Goal: Task Accomplishment & Management: Manage account settings

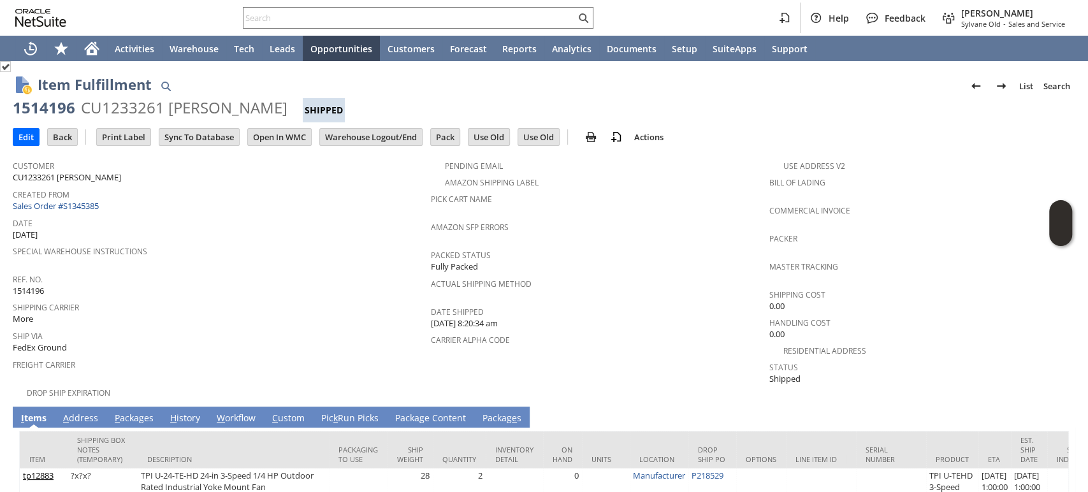
click at [84, 412] on link "A ddress" at bounding box center [80, 419] width 41 height 14
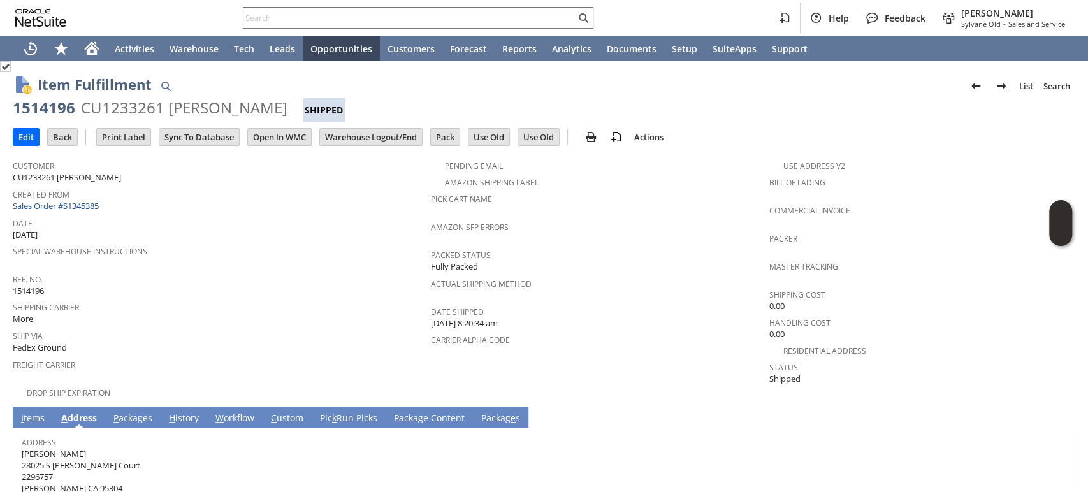
scroll to position [46, 0]
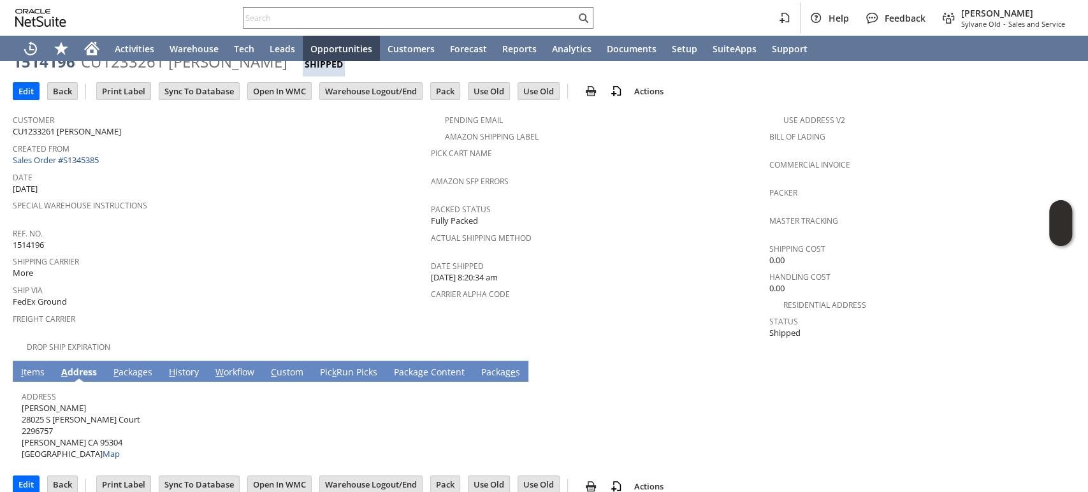
drag, startPoint x: 80, startPoint y: 391, endPoint x: 22, endPoint y: 393, distance: 58.7
click at [22, 402] on span "Darrell Mellion 28025 S Traina Court 2296757 Tracy CA 95304 United States Map" at bounding box center [81, 431] width 119 height 58
copy span "[PERSON_NAME]"
drag, startPoint x: 103, startPoint y: 398, endPoint x: 33, endPoint y: 397, distance: 70.1
click at [35, 398] on div "Address Darrell Mellion 28025 S Traina Court 2296757 Tracy CA 95304 United Stat…" at bounding box center [541, 424] width 1039 height 73
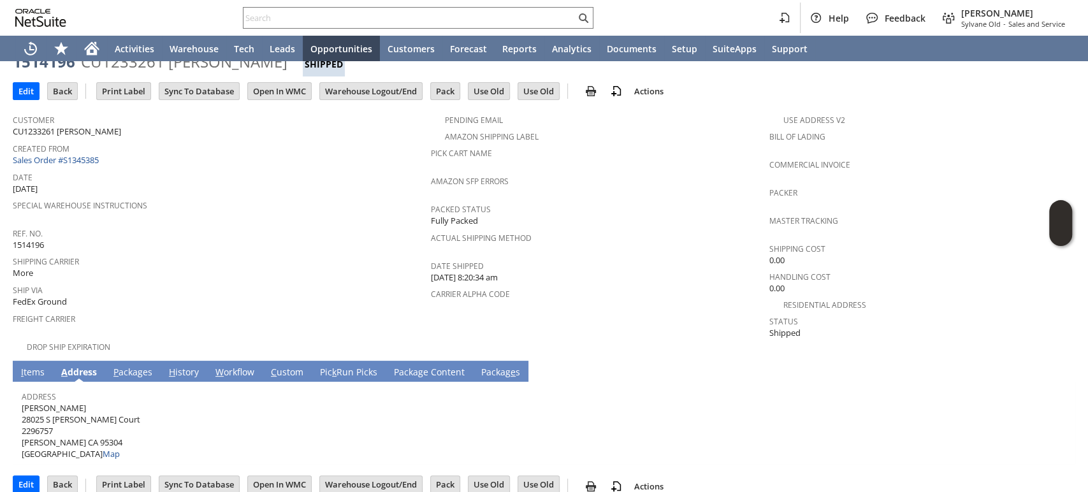
click at [25, 402] on span "Darrell Mellion 28025 S Traina Court 2296757 Tracy CA 95304 United States Map" at bounding box center [81, 431] width 119 height 58
drag, startPoint x: 23, startPoint y: 401, endPoint x: 101, endPoint y: 397, distance: 78.5
click at [101, 402] on span "Darrell Mellion 28025 S Traina Court 2296757 Tracy CA 95304 United States Map" at bounding box center [81, 431] width 119 height 58
copy span "28025 S [PERSON_NAME] Court"
drag, startPoint x: 57, startPoint y: 422, endPoint x: 80, endPoint y: 427, distance: 23.4
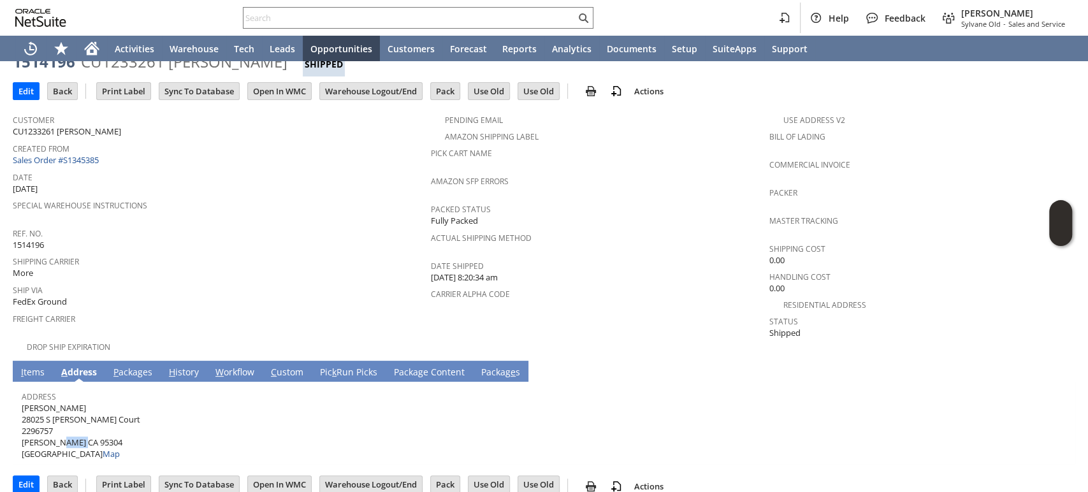
click at [80, 427] on span "Darrell Mellion 28025 S Traina Court 2296757 Tracy CA 95304 United States Map" at bounding box center [81, 431] width 119 height 58
copy span "95304"
drag, startPoint x: 41, startPoint y: 422, endPoint x: 22, endPoint y: 425, distance: 19.3
click at [22, 425] on span "Darrell Mellion 28025 S Traina Court 2296757 Tracy CA 95304 United States Map" at bounding box center [81, 431] width 119 height 58
copy span "Tracy"
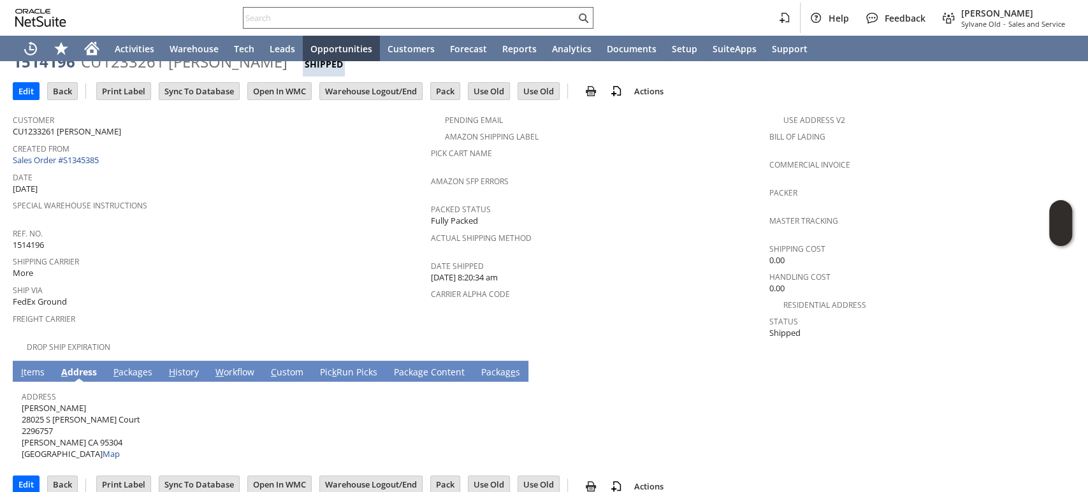
click at [448, 8] on div at bounding box center [418, 18] width 351 height 22
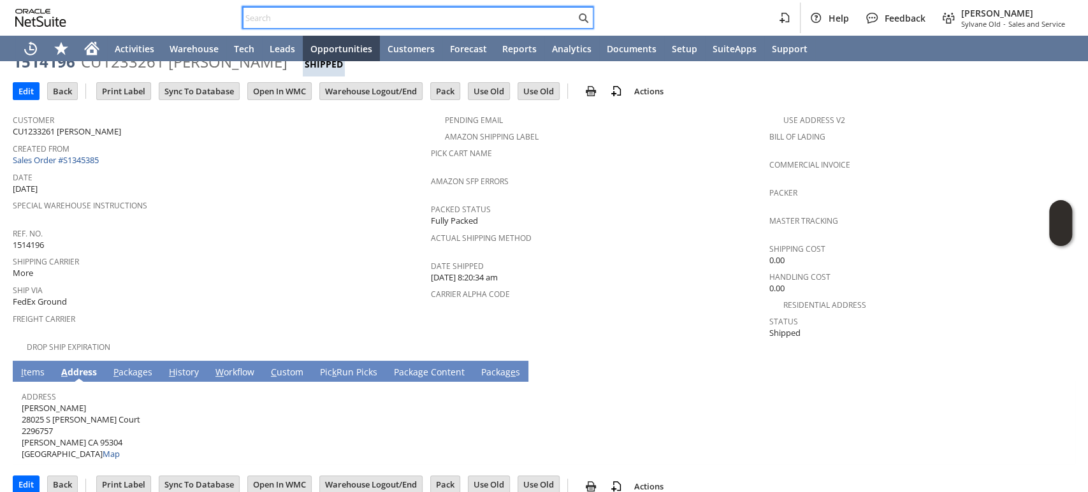
click at [444, 15] on input "text" at bounding box center [410, 17] width 332 height 15
paste input "3148050638"
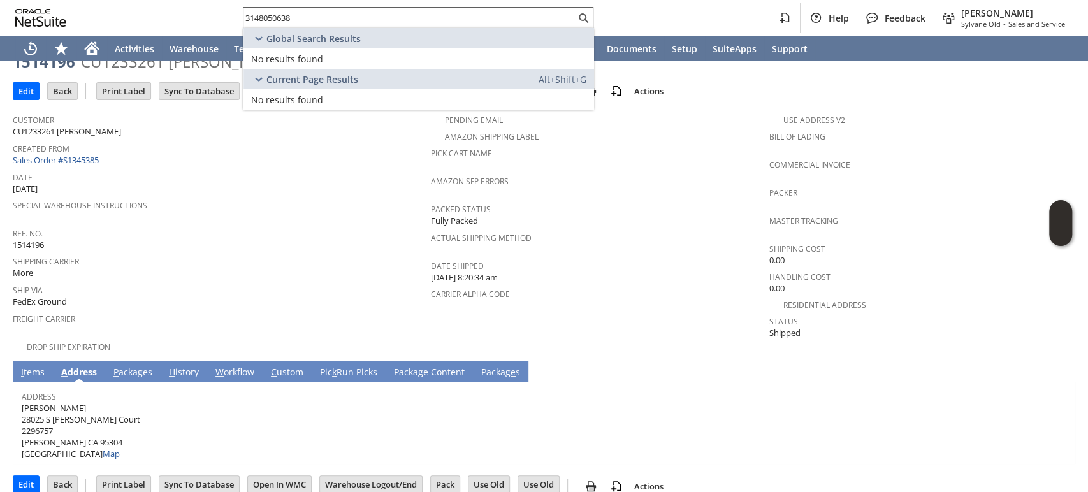
drag, startPoint x: 352, startPoint y: 9, endPoint x: 311, endPoint y: 24, distance: 43.4
click at [254, 18] on div "3148050638" at bounding box center [418, 18] width 351 height 22
drag, startPoint x: 212, startPoint y: 6, endPoint x: 152, endPoint y: 1, distance: 60.1
click at [152, 1] on div "3148050638 Help Feedback Mark Neri Sylvane Old - Sales and Service" at bounding box center [544, 18] width 1088 height 36
click at [266, 202] on span "Special Warehouse Instructions" at bounding box center [219, 203] width 412 height 15
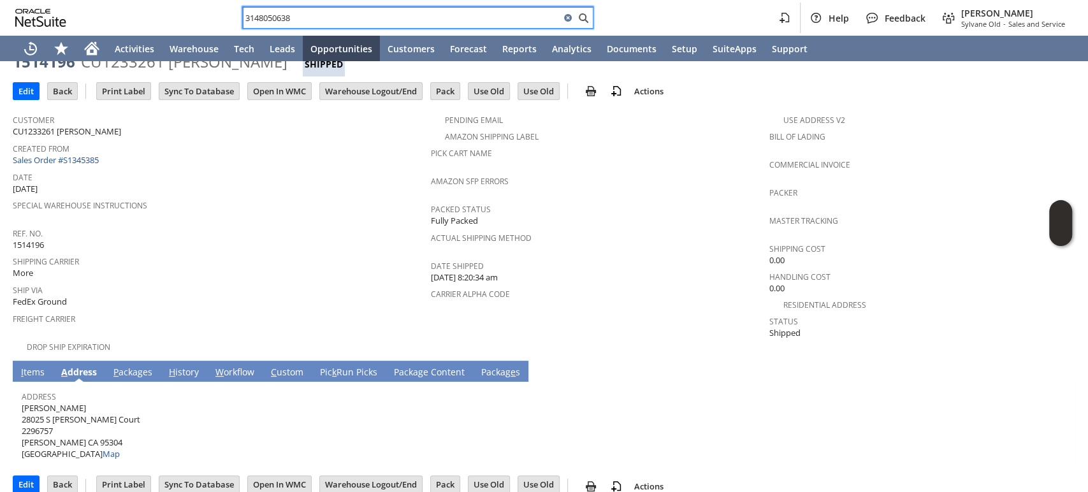
drag, startPoint x: 309, startPoint y: 17, endPoint x: 156, endPoint y: 17, distance: 153.6
click at [150, 17] on div "3148050638 Help Feedback Mark Neri Sylvane Old - Sales and Service" at bounding box center [544, 18] width 1088 height 36
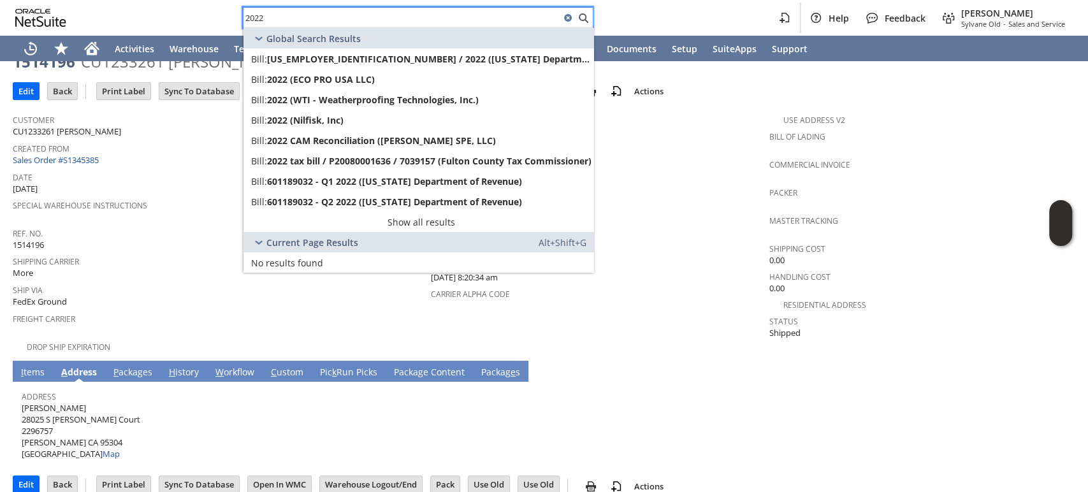
drag, startPoint x: 274, startPoint y: 20, endPoint x: 231, endPoint y: 19, distance: 42.1
click at [231, 19] on div "2022 Help Feedback Mark Neri Sylvane Old - Sales and Service" at bounding box center [544, 18] width 1088 height 36
click at [38, 366] on link "I tems" at bounding box center [33, 373] width 30 height 14
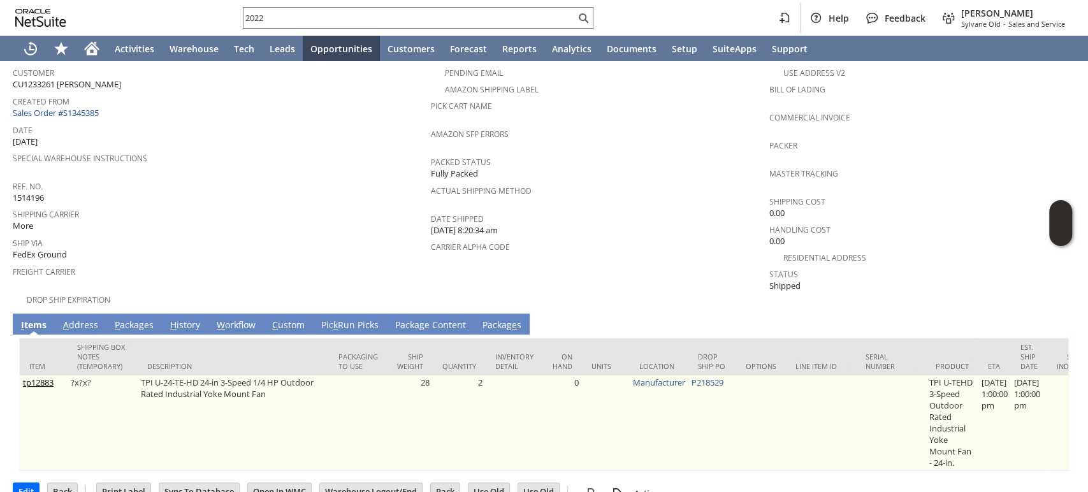
scroll to position [112, 0]
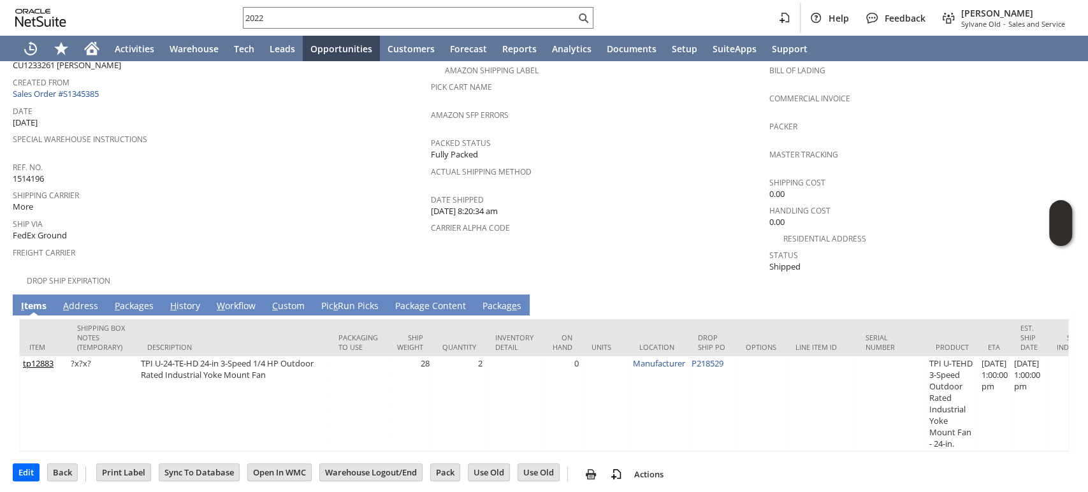
click at [143, 300] on link "P ackages" at bounding box center [134, 307] width 45 height 14
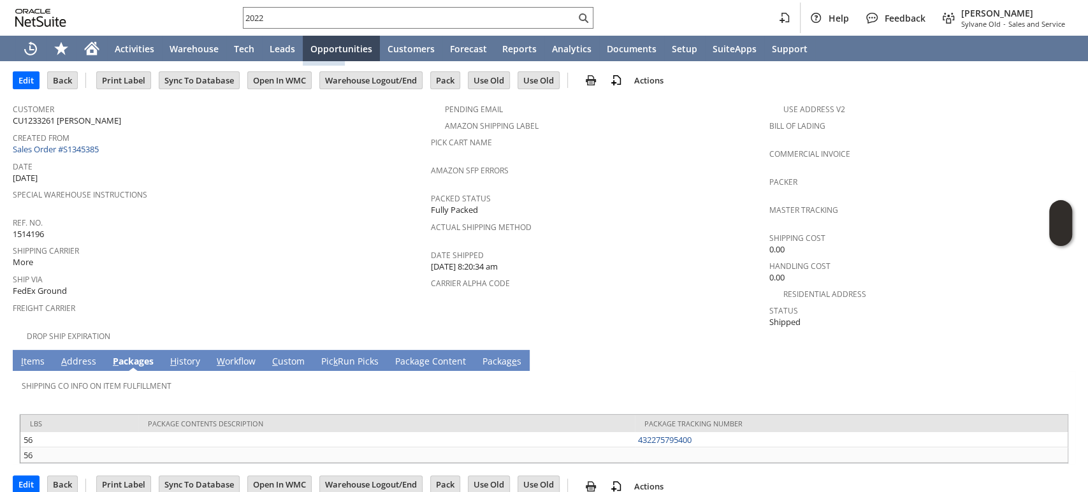
click at [31, 355] on link "I tems" at bounding box center [33, 362] width 30 height 14
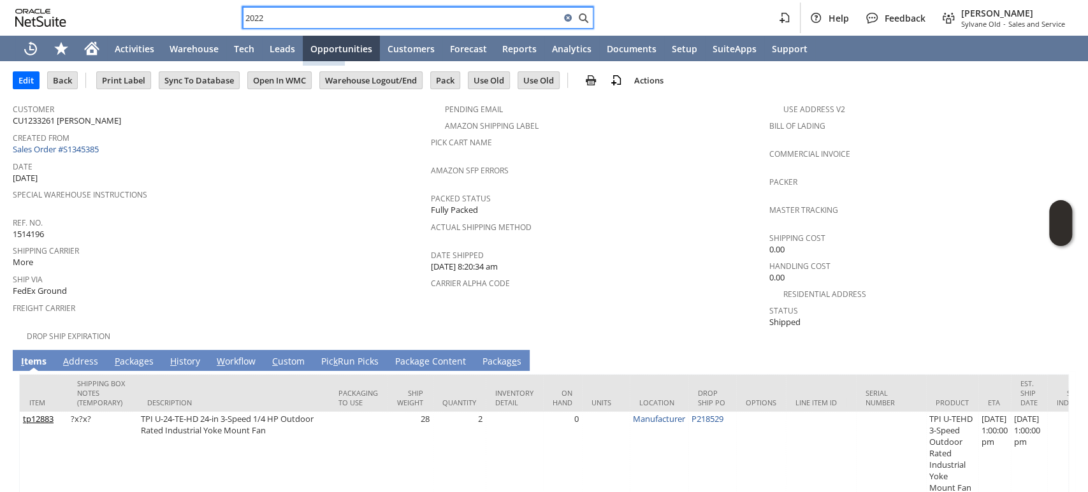
click at [490, 18] on input "2022" at bounding box center [402, 17] width 317 height 15
paste input "9562476098"
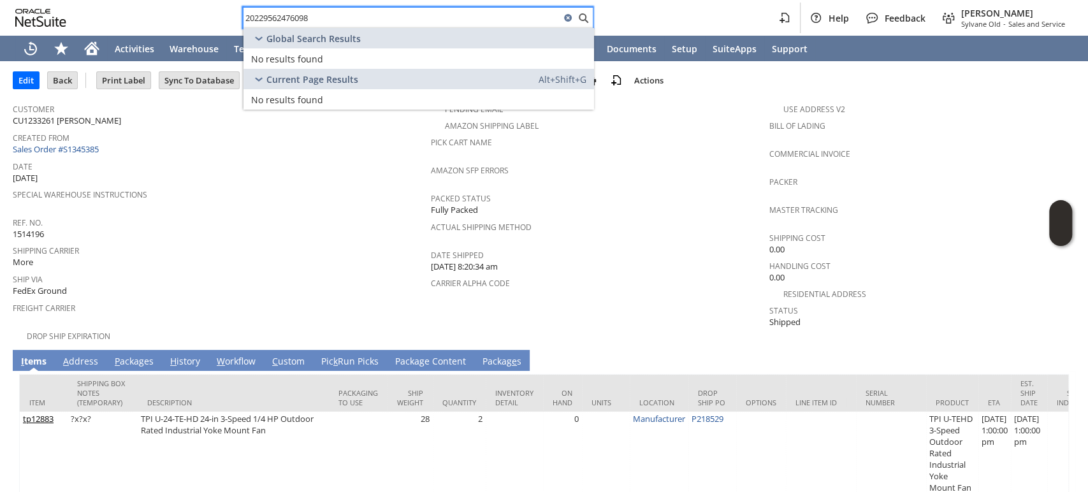
paste input "text"
drag, startPoint x: 309, startPoint y: 9, endPoint x: 226, endPoint y: 9, distance: 82.2
click at [226, 9] on div "9562476098 Help Feedback Mark Neri Sylvane Old - Sales and Service" at bounding box center [544, 18] width 1088 height 36
drag, startPoint x: 304, startPoint y: 13, endPoint x: 205, endPoint y: 9, distance: 98.9
click at [205, 9] on div "9562476098 Help Feedback Mark Neri Sylvane Old - Sales and Service" at bounding box center [544, 18] width 1088 height 36
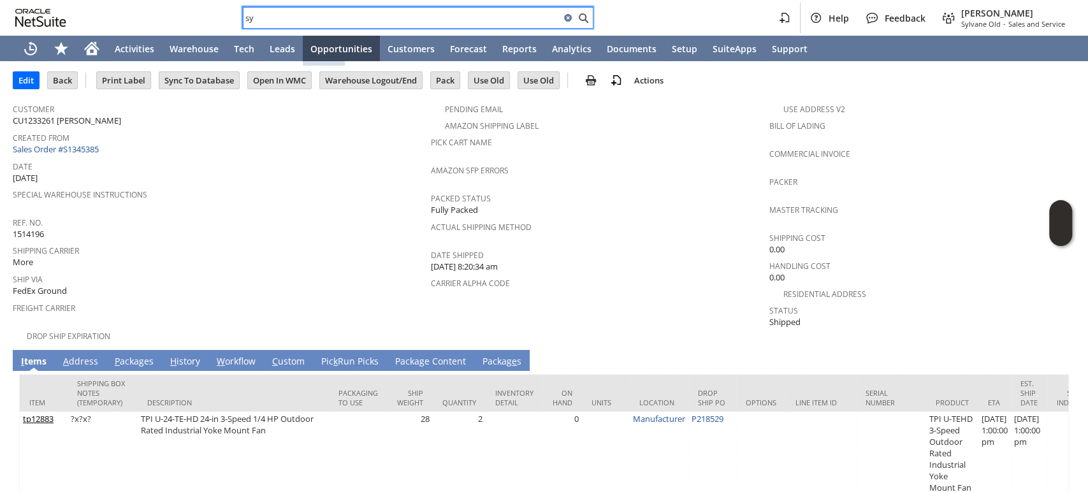
type input "s"
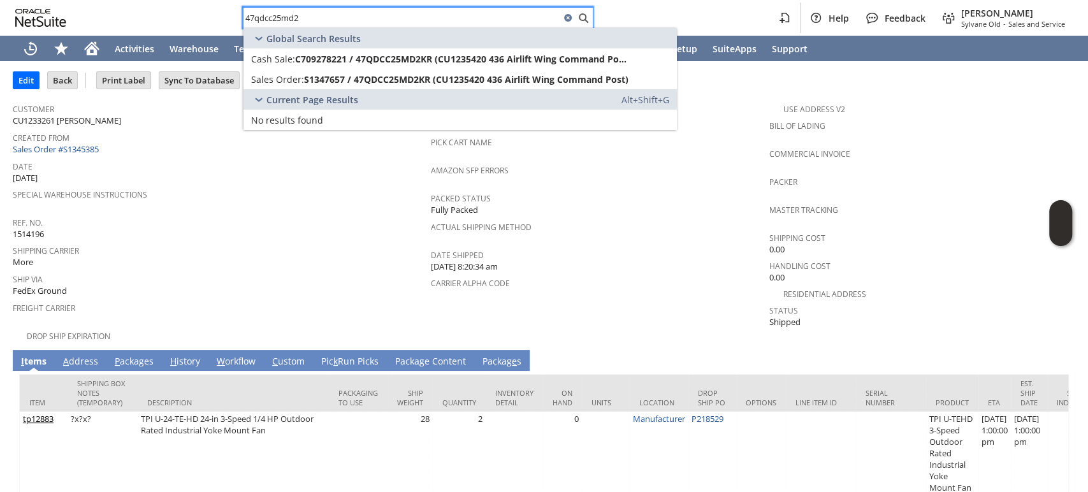
click at [321, 16] on input "47qdcc25md2" at bounding box center [402, 17] width 317 height 15
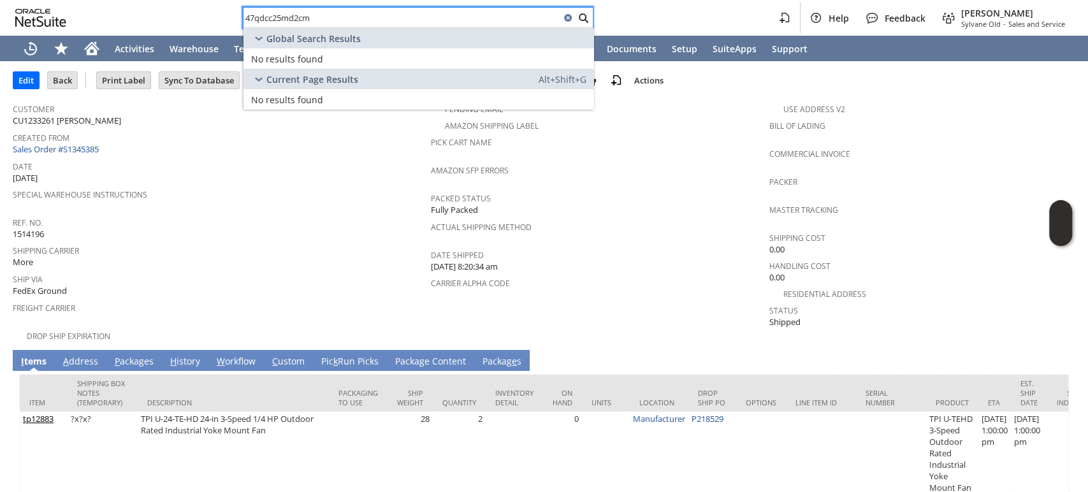
type input "47qdcc25md2cm"
click at [585, 15] on icon "Search" at bounding box center [583, 17] width 15 height 15
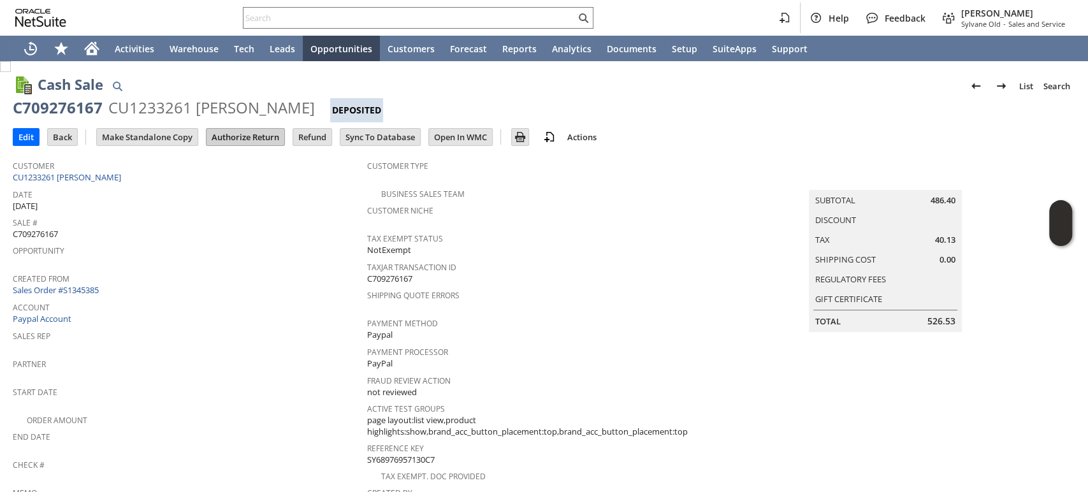
click at [241, 136] on input "Authorize Return" at bounding box center [246, 137] width 78 height 17
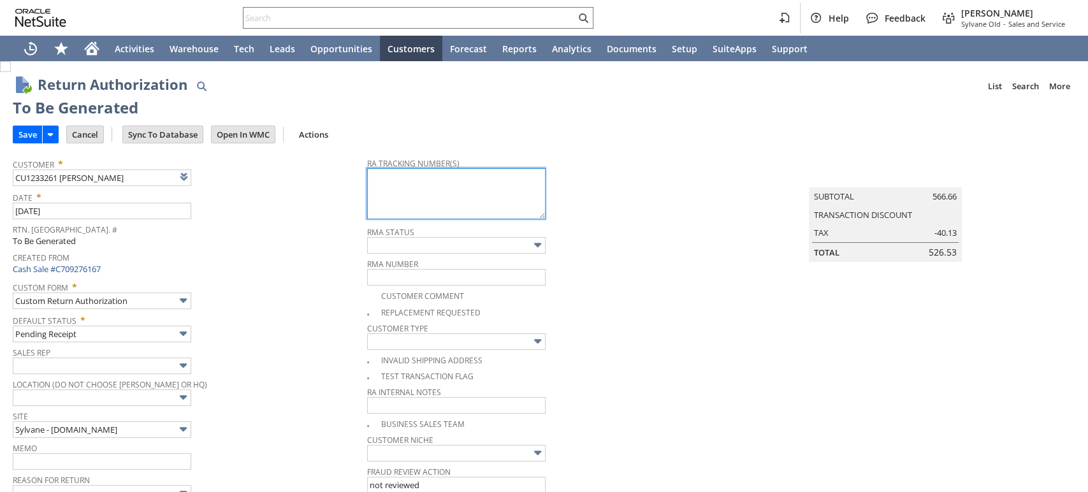
click at [435, 191] on textarea at bounding box center [456, 193] width 179 height 51
type input "Add"
type input "Copy Previous"
paste input "791926430322"
type input "791926430322"
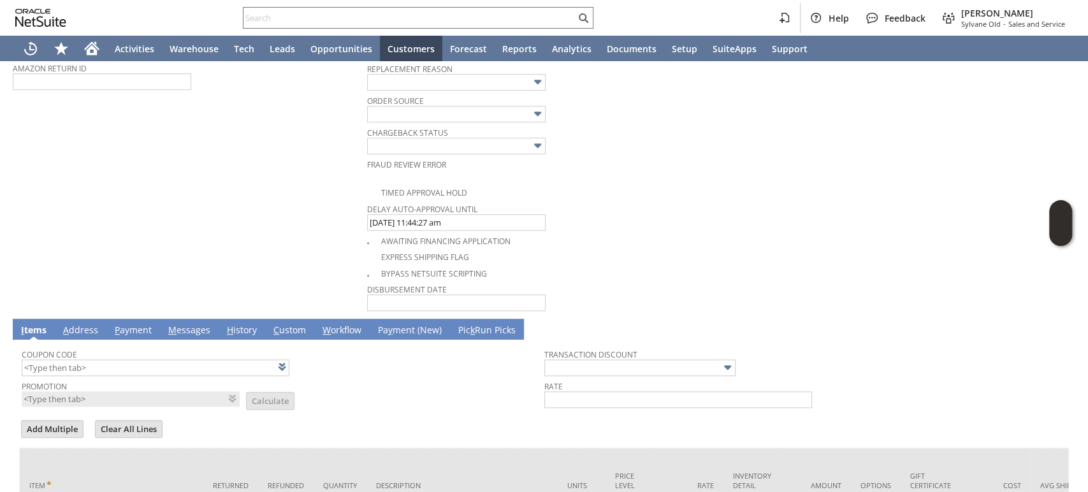
scroll to position [766, 0]
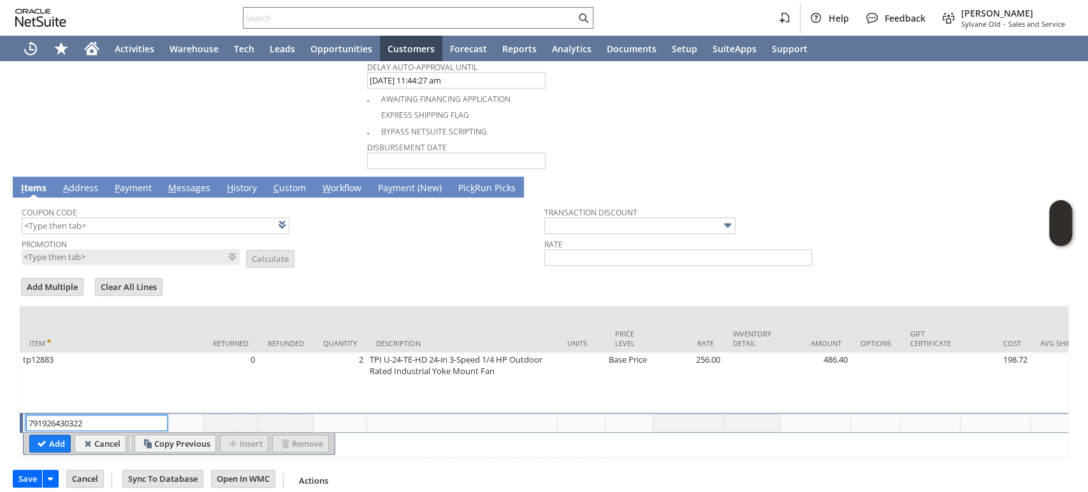
drag, startPoint x: 108, startPoint y: 404, endPoint x: 0, endPoint y: 388, distance: 109.5
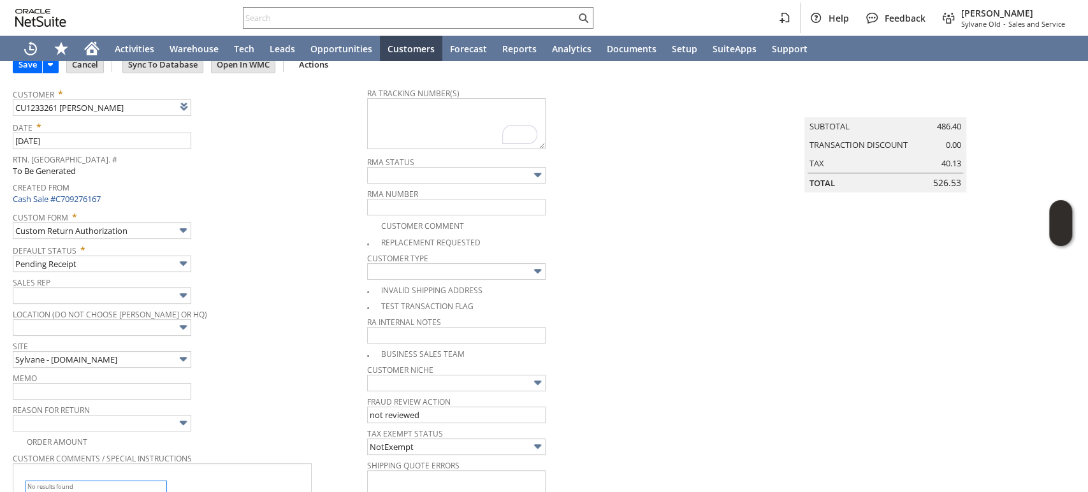
scroll to position [0, 0]
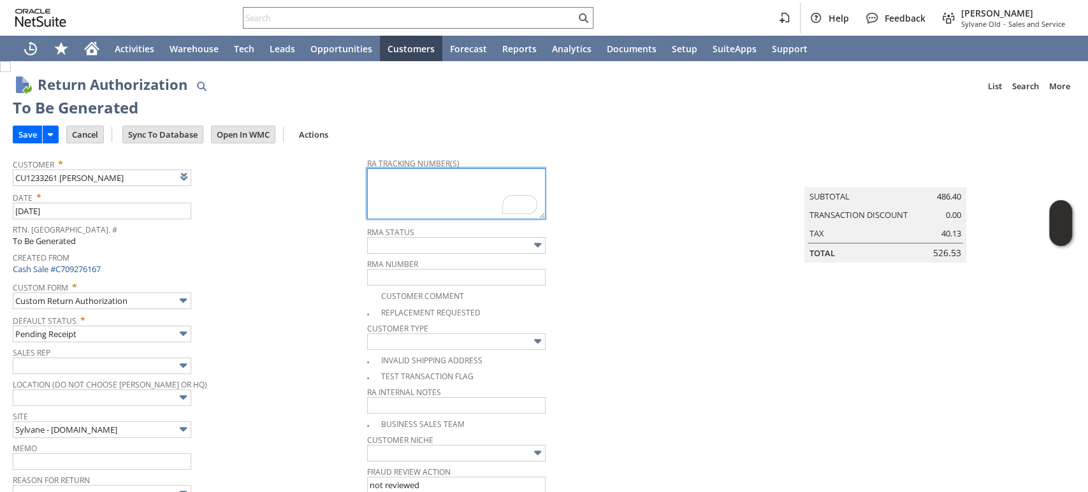
click at [472, 182] on textarea "To enrich screen reader interactions, please activate Accessibility in Grammarl…" at bounding box center [456, 193] width 179 height 51
paste textarea "791926430322"
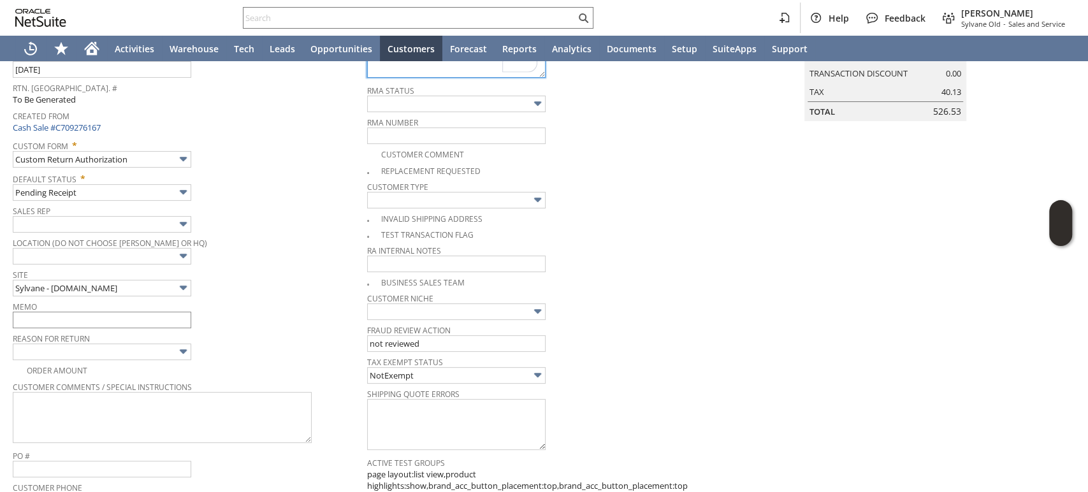
type textarea "791926430322 - email 1 of 2"
click at [91, 320] on input "text" at bounding box center [102, 320] width 179 height 17
drag, startPoint x: 15, startPoint y: 317, endPoint x: 0, endPoint y: 315, distance: 15.4
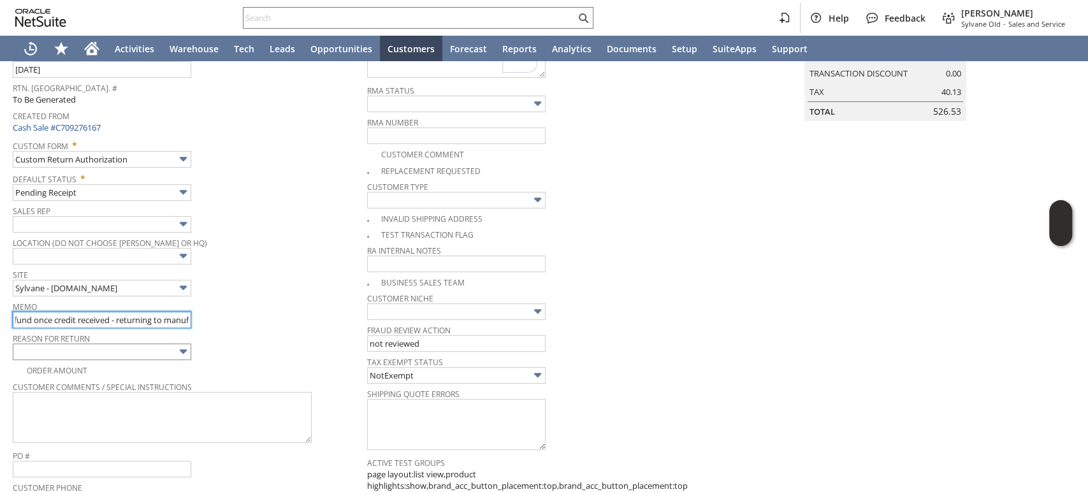
type input "Refund once credit received - returning to manuf"
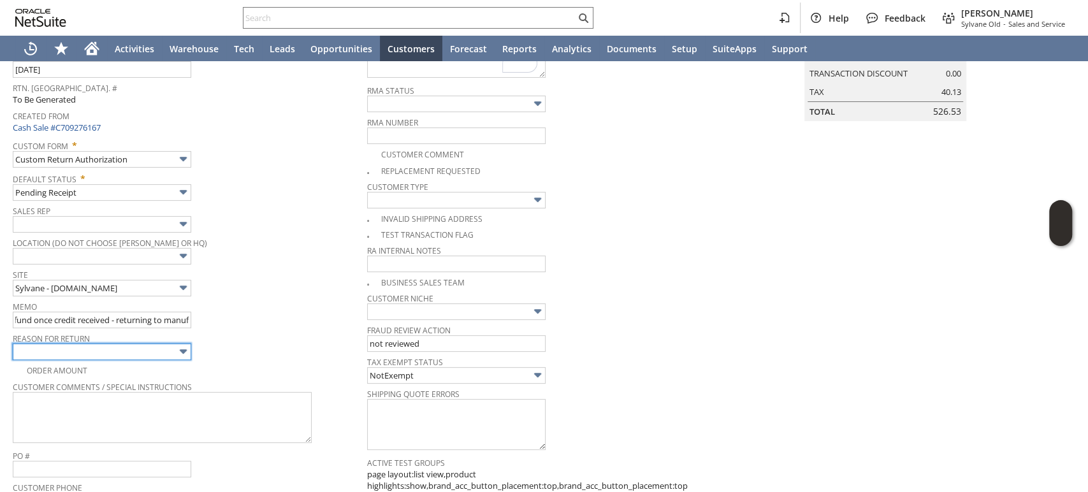
click at [42, 347] on input "text" at bounding box center [102, 352] width 179 height 17
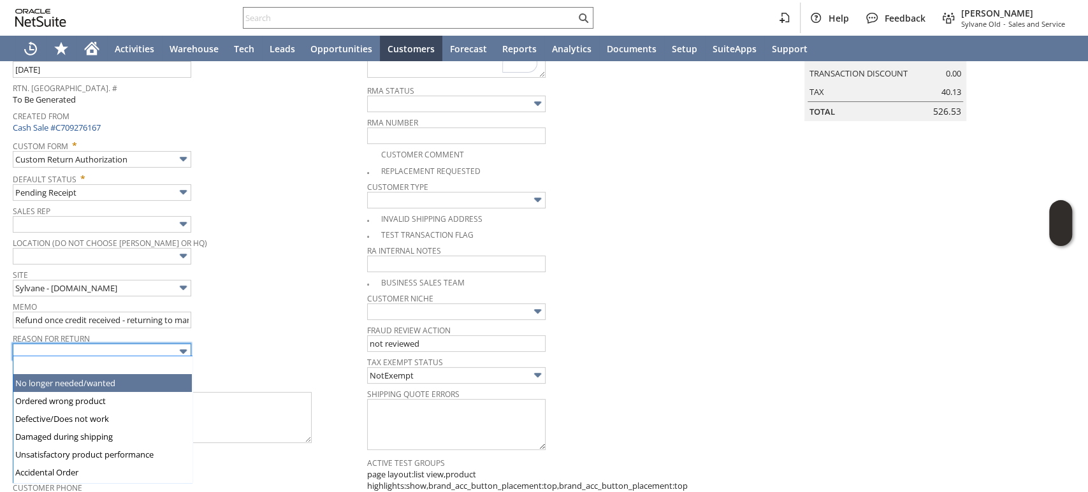
type input "No longer needed/wanted"
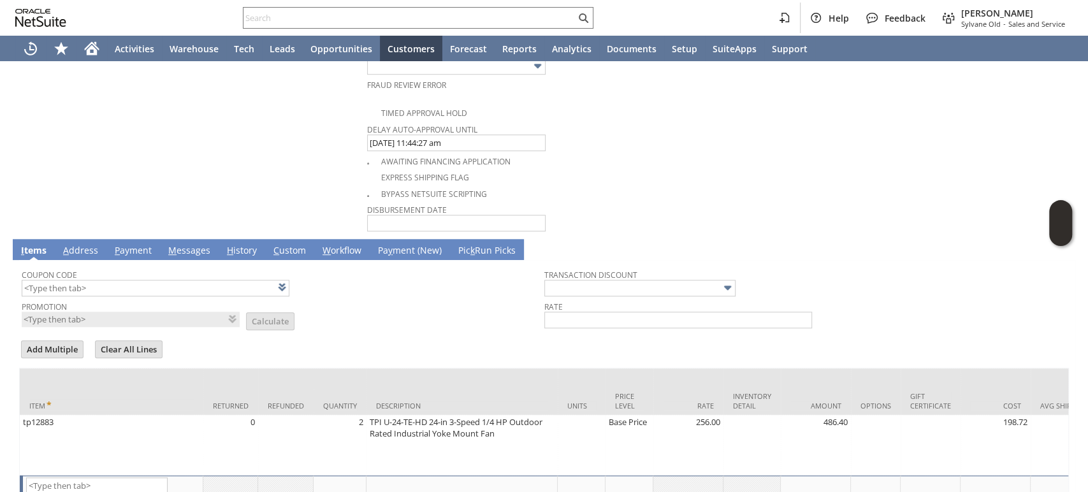
scroll to position [766, 0]
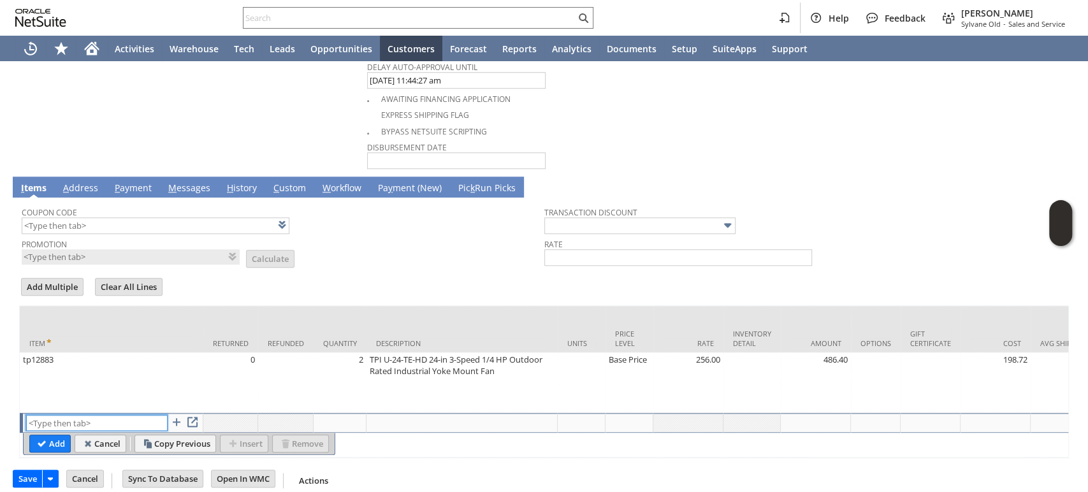
click at [99, 415] on input "text" at bounding box center [97, 423] width 142 height 16
type input "RSC1"
type input "0.00"
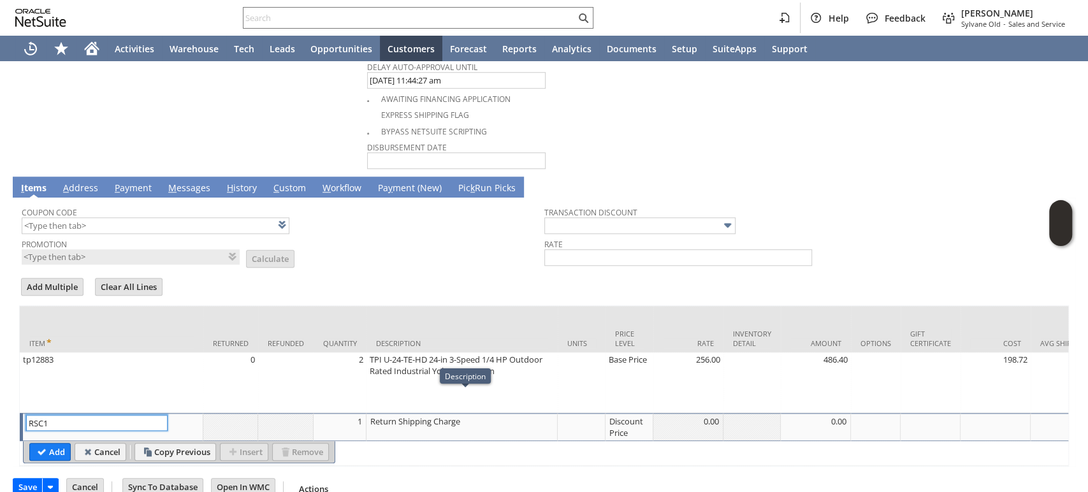
type input "RSC1"
click at [624, 415] on div "Discount Price" at bounding box center [629, 427] width 41 height 24
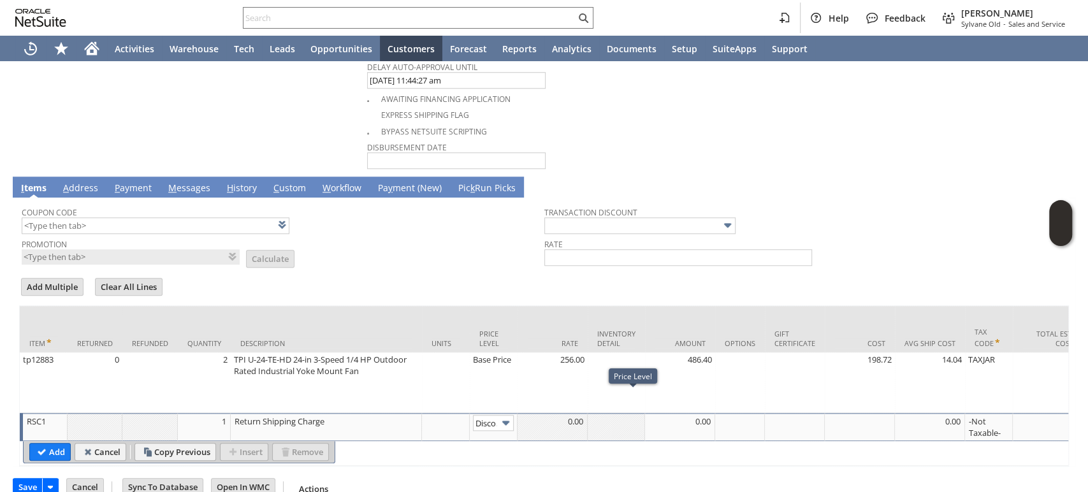
scroll to position [0, 20]
click at [497, 415] on input "Disco...rice" at bounding box center [493, 423] width 41 height 16
type input "Custom"
click at [666, 415] on div at bounding box center [679, 421] width 63 height 13
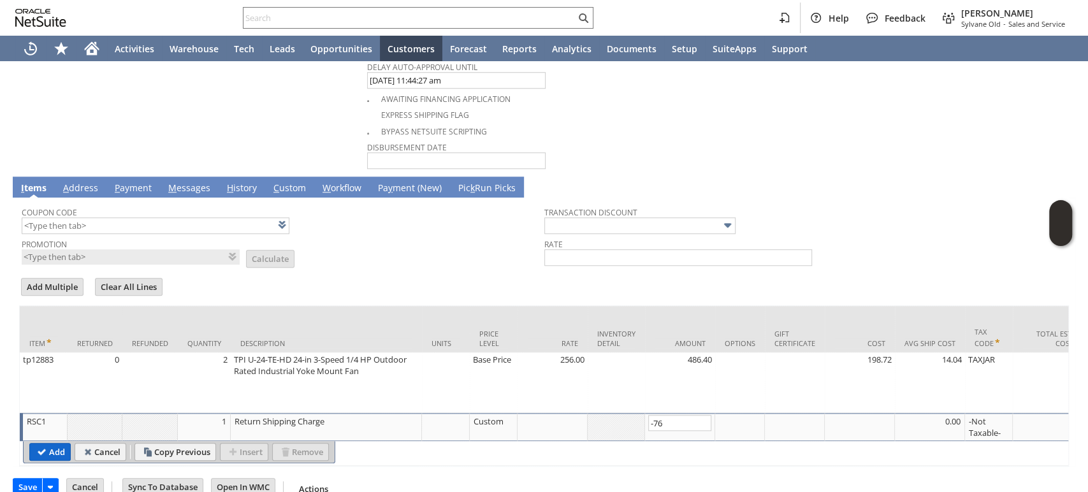
type input "-76.00"
click at [66, 444] on input "Add" at bounding box center [50, 452] width 40 height 17
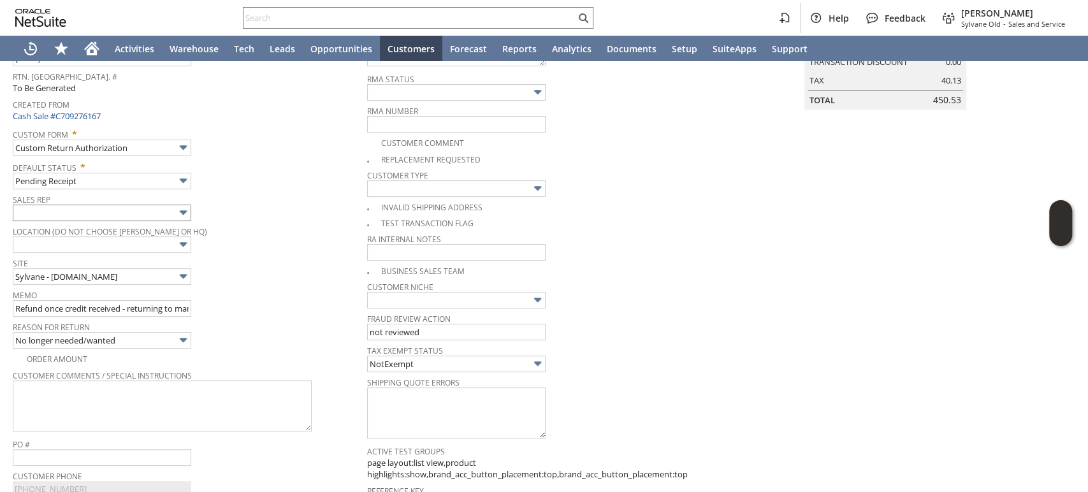
scroll to position [57, 0]
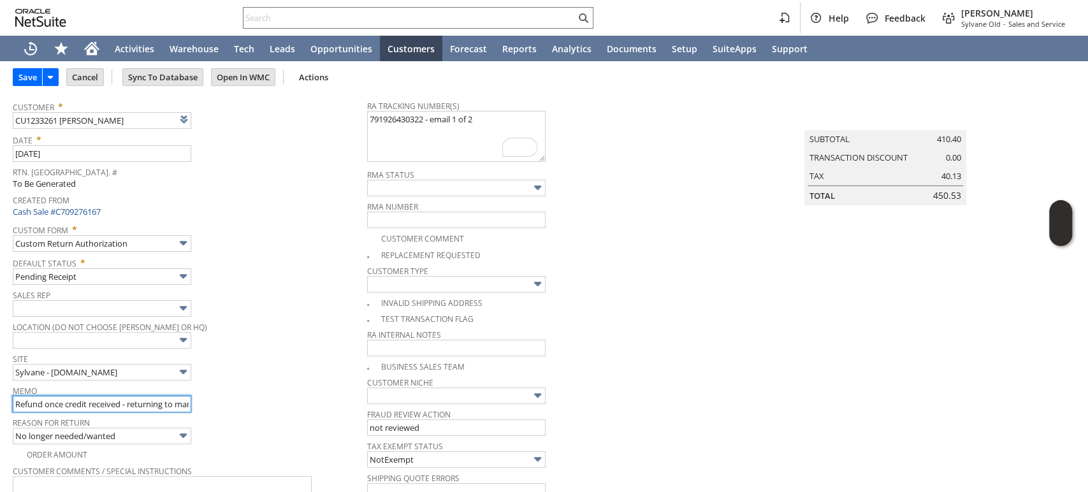
drag, startPoint x: 131, startPoint y: 402, endPoint x: 144, endPoint y: 397, distance: 13.5
click at [131, 402] on input "Refund once credit received - returning to manuf" at bounding box center [102, 404] width 179 height 17
click at [17, 401] on input "Refund once credit received - returning to manuf" at bounding box center [102, 404] width 179 height 17
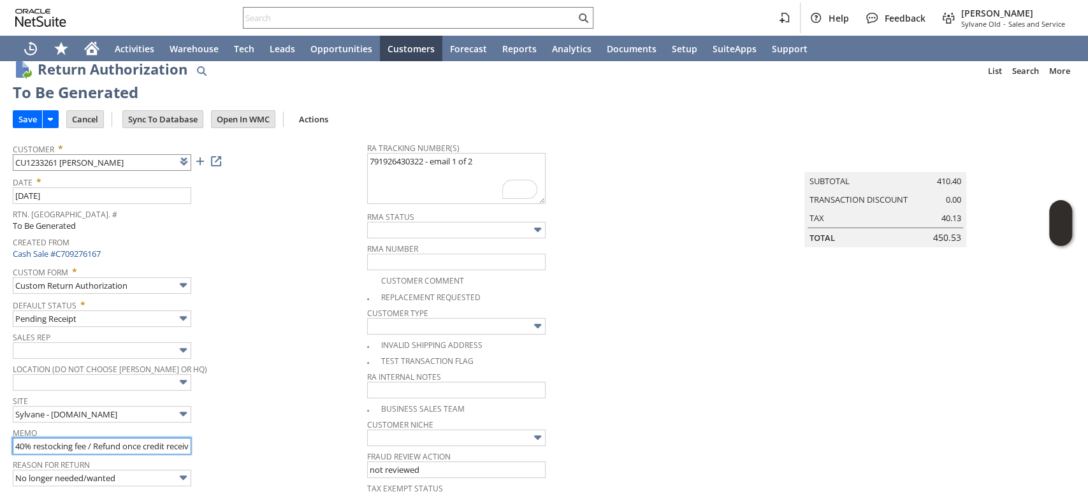
scroll to position [0, 0]
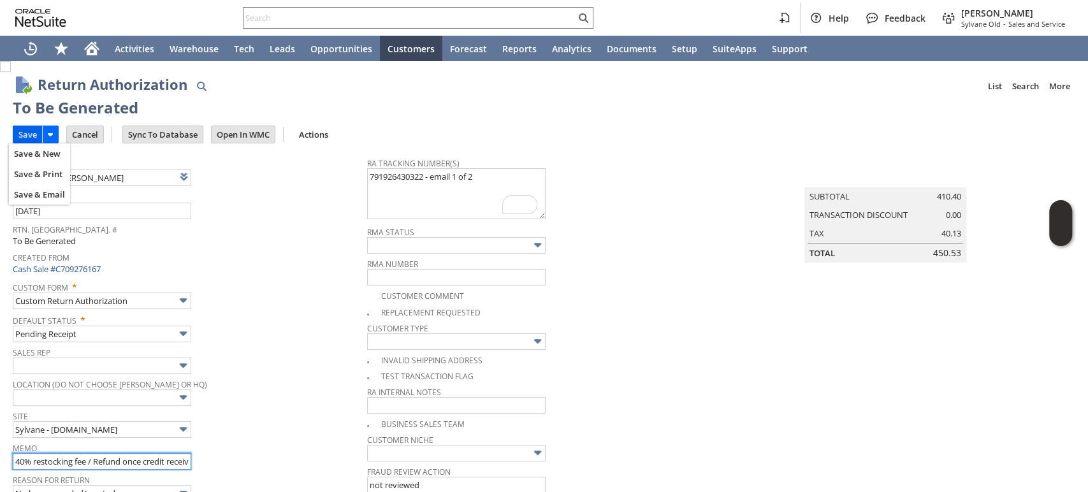
type input "40% restocking fee / Refund once credit received - returning to manuf"
click at [30, 131] on input "Save" at bounding box center [27, 134] width 29 height 17
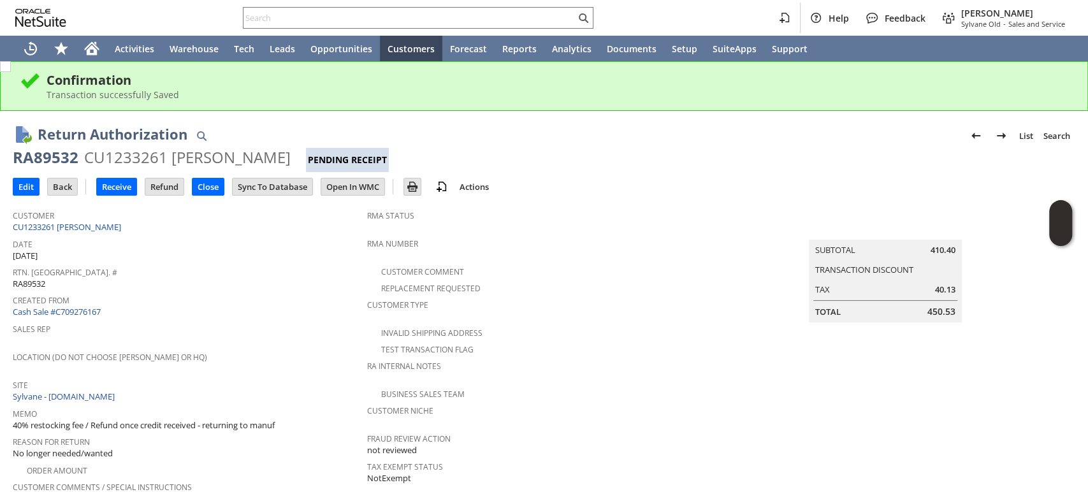
drag, startPoint x: 16, startPoint y: 156, endPoint x: 270, endPoint y: 162, distance: 254.4
click at [270, 162] on div "RA89532 CU1233261 [PERSON_NAME] Pending Receipt" at bounding box center [544, 159] width 1063 height 25
copy div "RA89532 CU1233261 [PERSON_NAME]"
click at [33, 182] on input "Edit" at bounding box center [26, 187] width 26 height 17
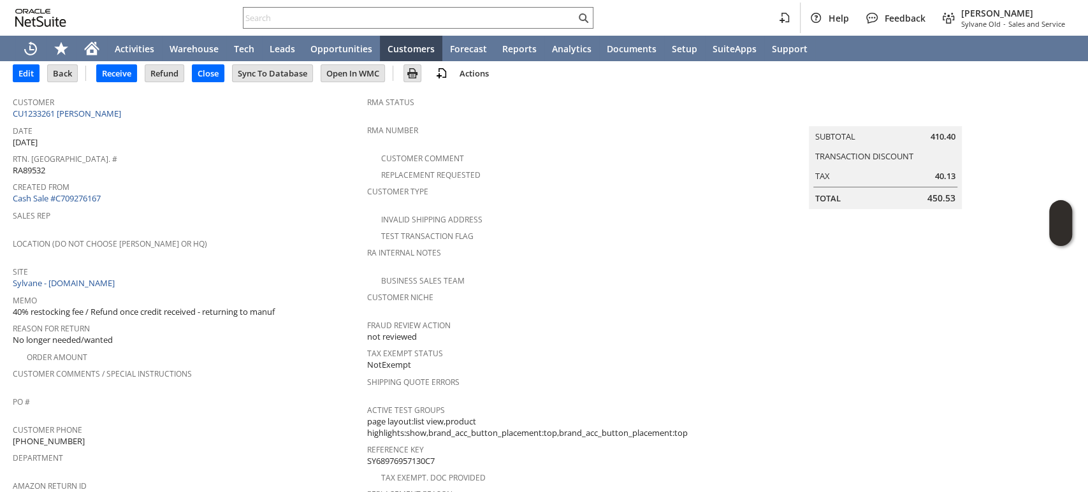
scroll to position [212, 0]
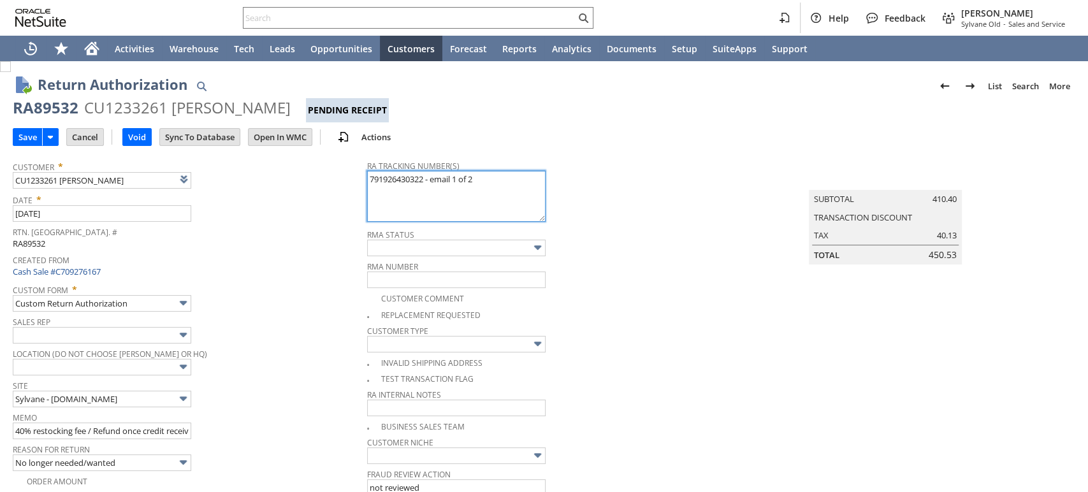
click at [495, 177] on textarea "791926430322 - email 1 of 2" at bounding box center [456, 196] width 179 height 51
paste textarea "791926439444"
click at [495, 177] on textarea "791926430322 - email 1 of 2" at bounding box center [456, 196] width 179 height 51
click at [489, 187] on textarea "791926430322 - email 1 of 2" at bounding box center [456, 196] width 179 height 51
type textarea "791926430322 - email 1 of 2 791926439444 - 2 of 2 returning to manuf"
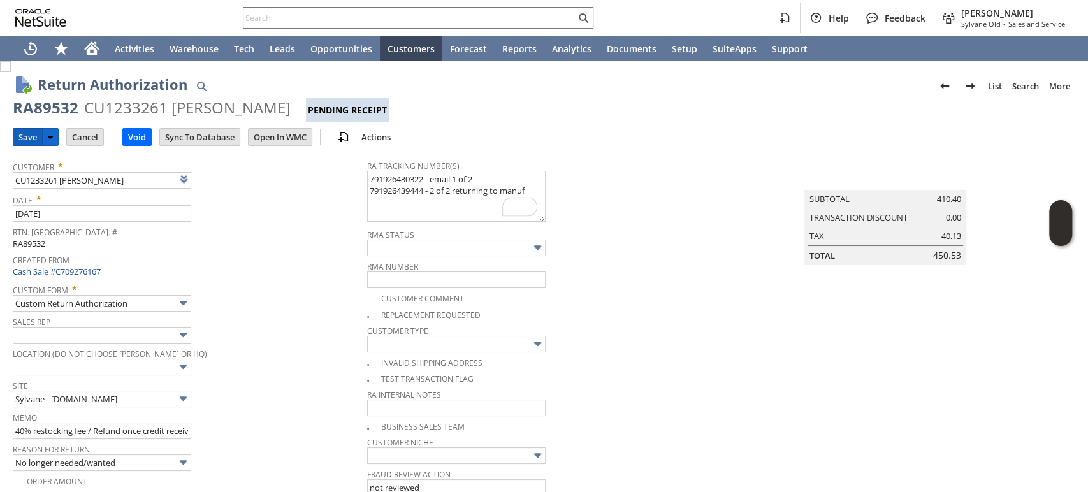
click at [26, 130] on input "Save" at bounding box center [27, 137] width 29 height 17
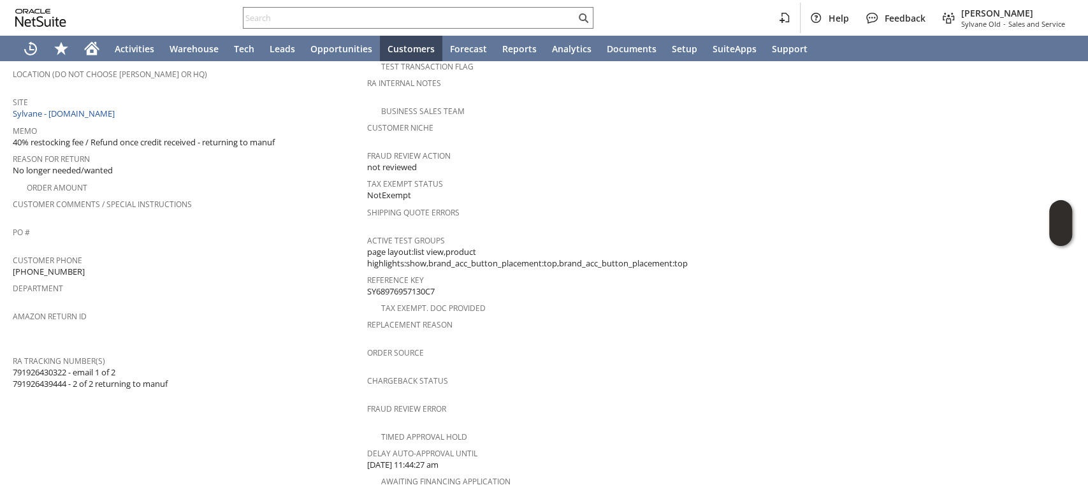
scroll to position [142, 0]
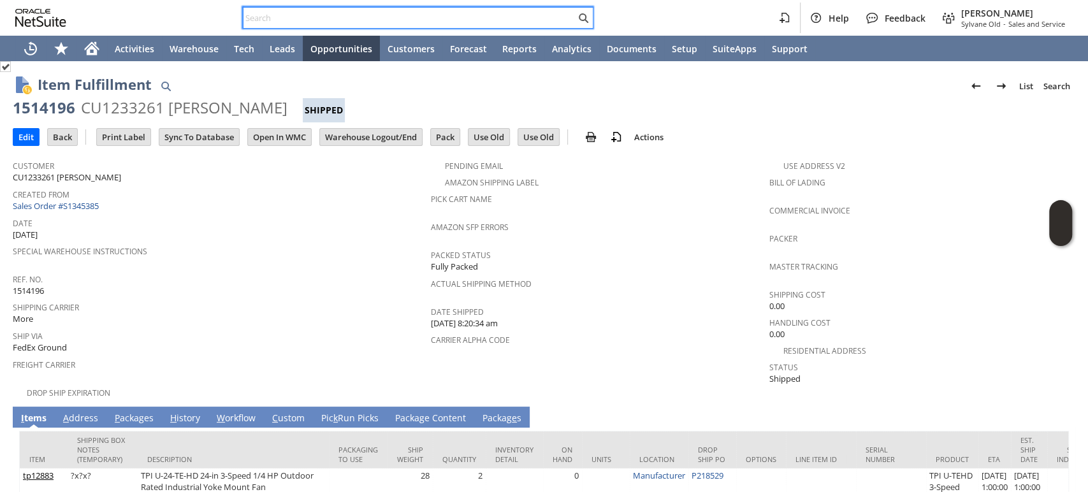
click at [279, 18] on input "text" at bounding box center [410, 17] width 332 height 15
click at [201, 14] on div "Help Feedback [PERSON_NAME] [PERSON_NAME] - Sales and Service" at bounding box center [544, 18] width 1088 height 36
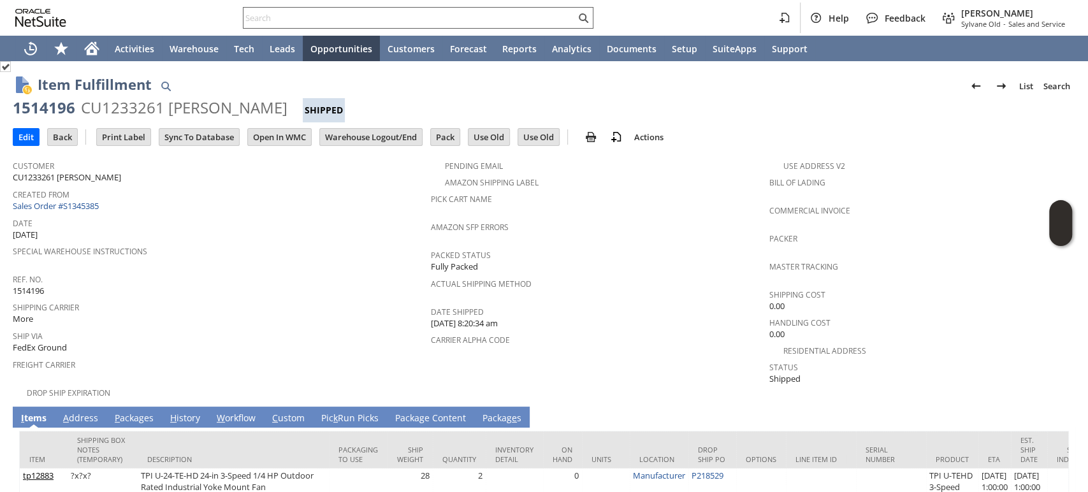
click at [295, 15] on input "text" at bounding box center [410, 17] width 332 height 15
click at [184, 19] on div "Help Feedback [PERSON_NAME] [PERSON_NAME] - Sales and Service" at bounding box center [544, 18] width 1088 height 36
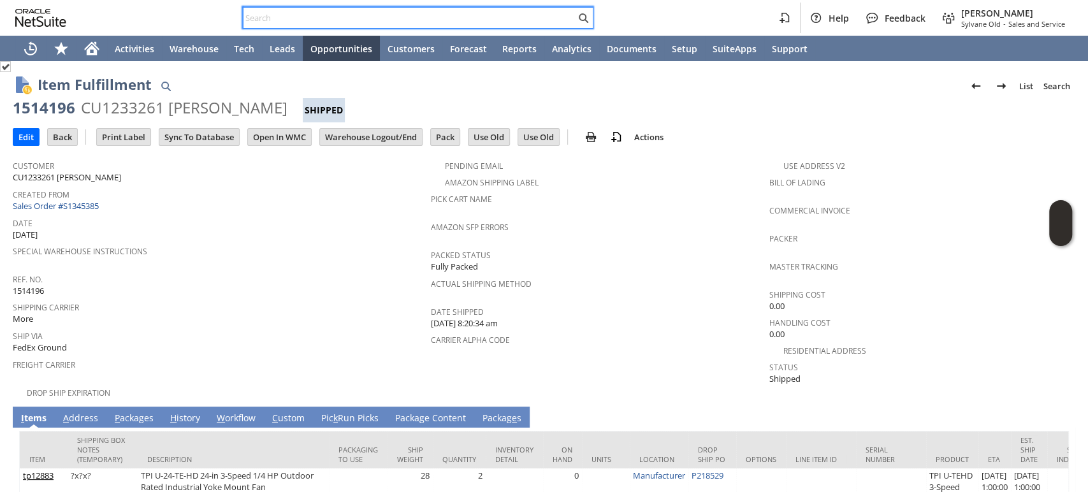
click at [286, 19] on input "text" at bounding box center [410, 17] width 332 height 15
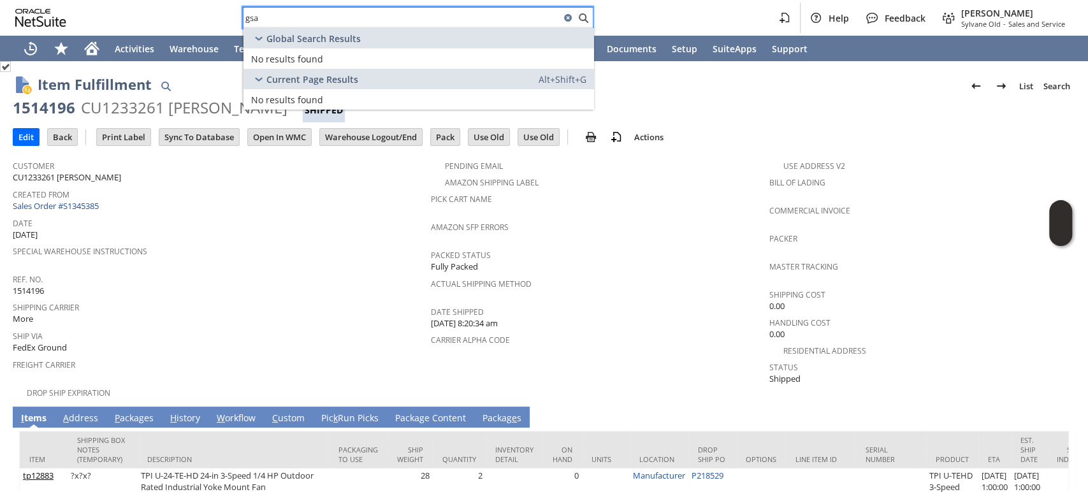
type input "gsa"
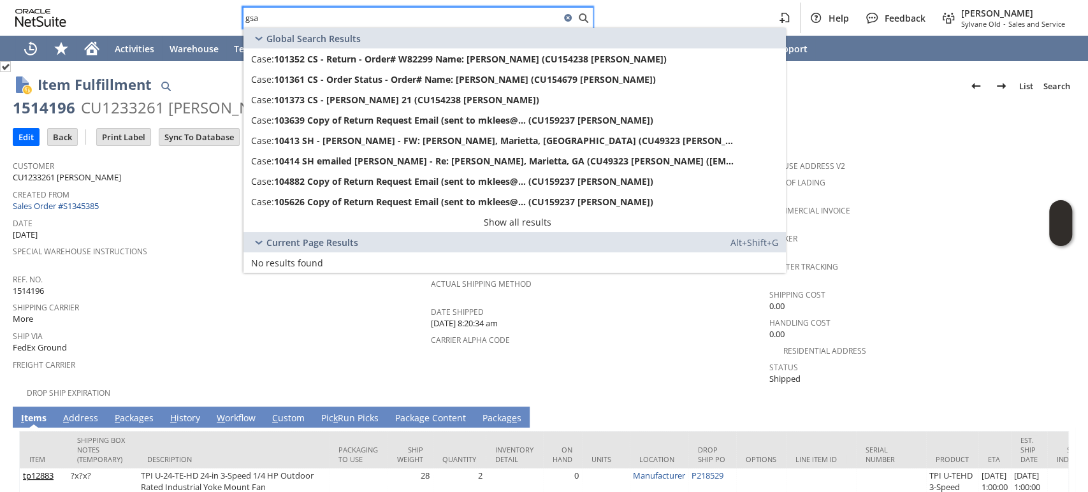
drag, startPoint x: 321, startPoint y: 18, endPoint x: 208, endPoint y: 9, distance: 113.2
click at [208, 9] on div "gsa Help Feedback [PERSON_NAME] Sylvane Old - Sales and Service" at bounding box center [544, 18] width 1088 height 36
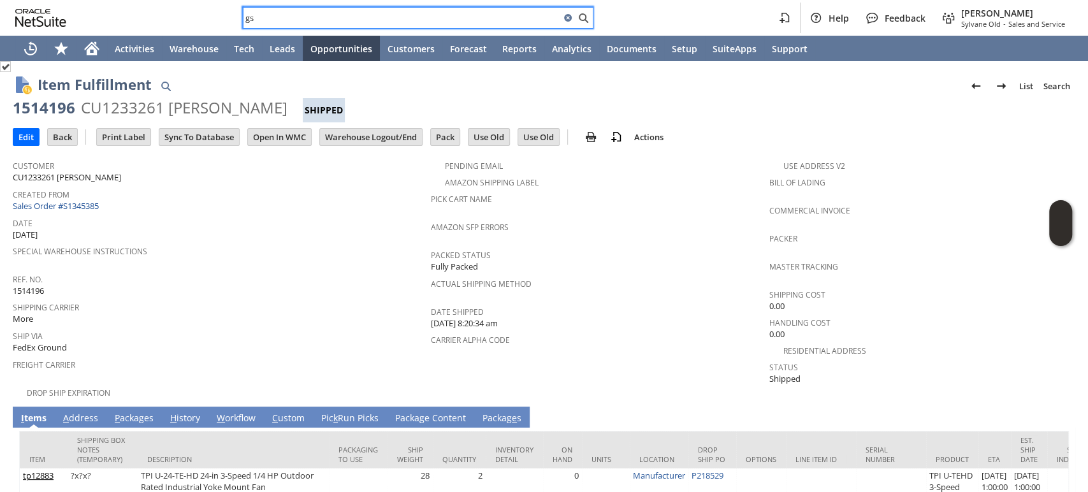
type input "g"
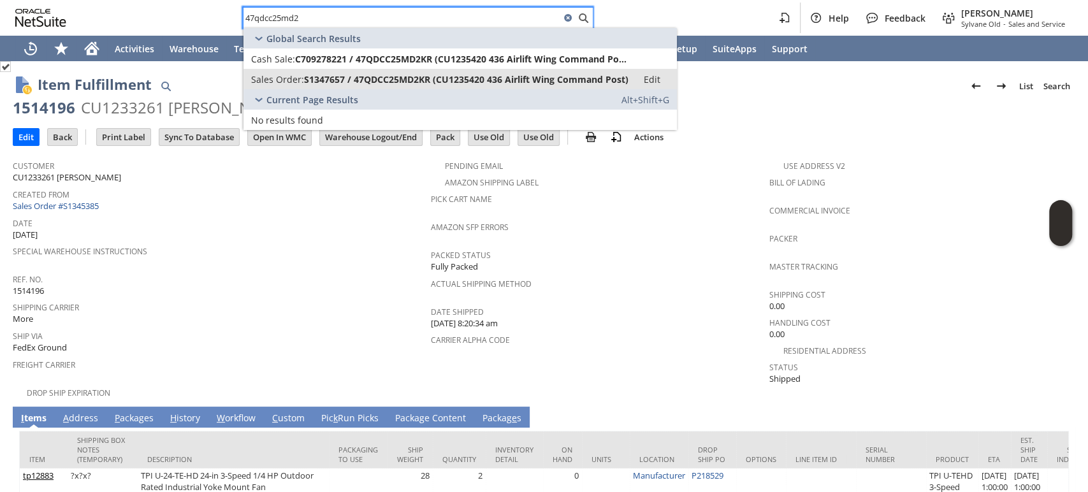
type input "47qdcc25md2"
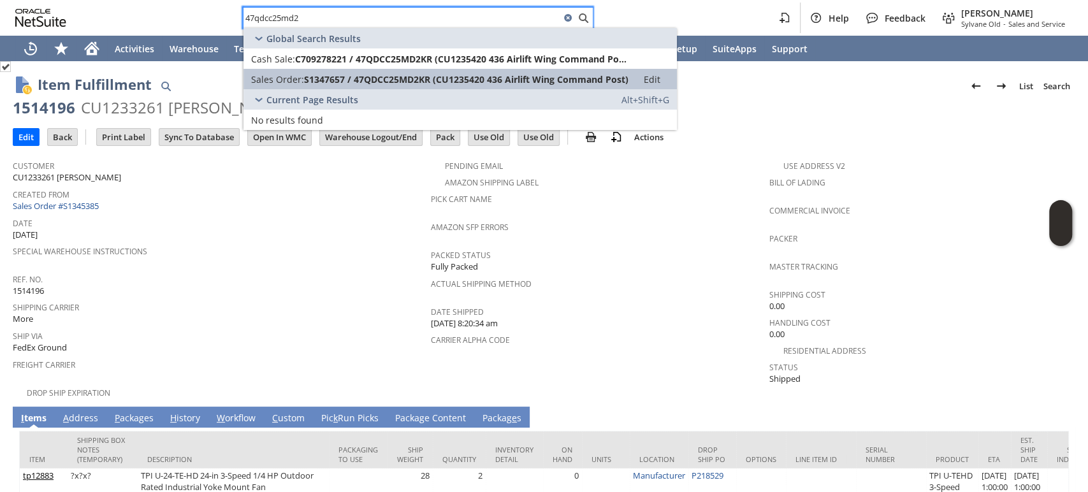
click at [414, 80] on span "S1347657 / 47QDCC25MD2KR (CU1235420 436 Airlift Wing Command Post)" at bounding box center [466, 79] width 325 height 12
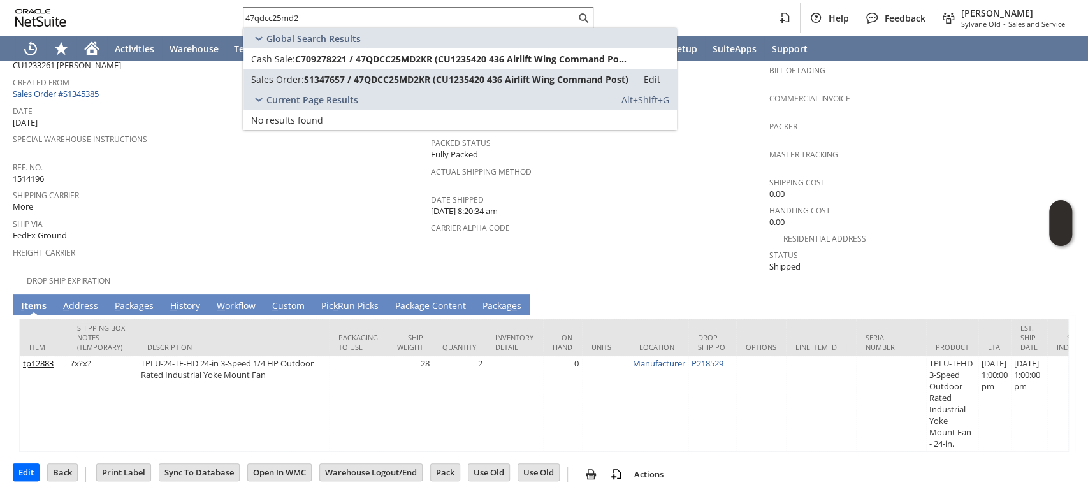
click at [328, 215] on span "Ship Via" at bounding box center [219, 222] width 412 height 15
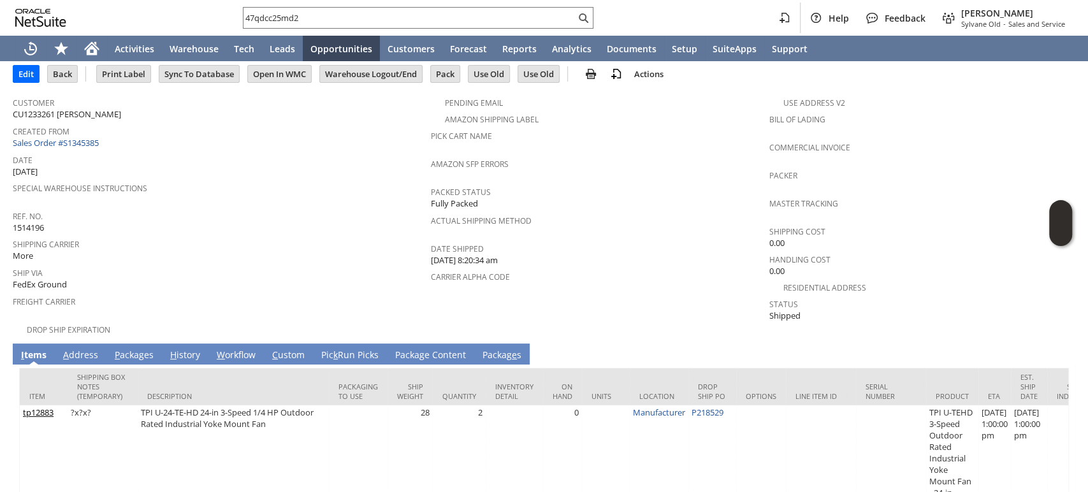
scroll to position [41, 0]
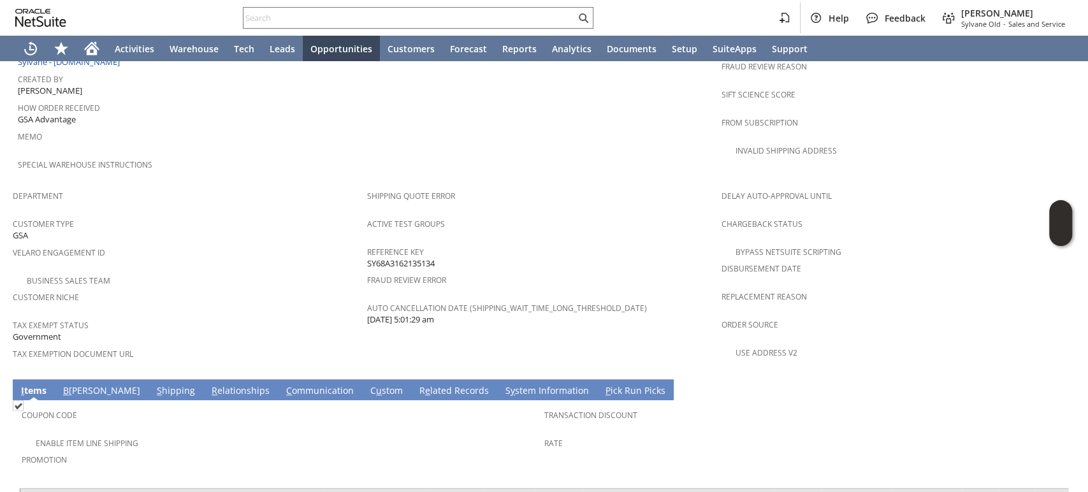
scroll to position [708, 0]
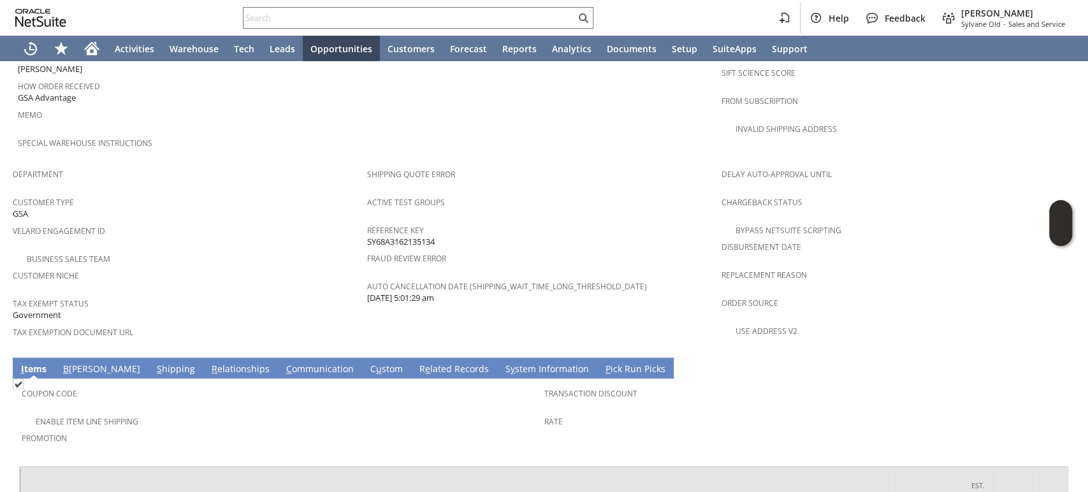
click at [76, 363] on link "B illing" at bounding box center [102, 370] width 84 height 14
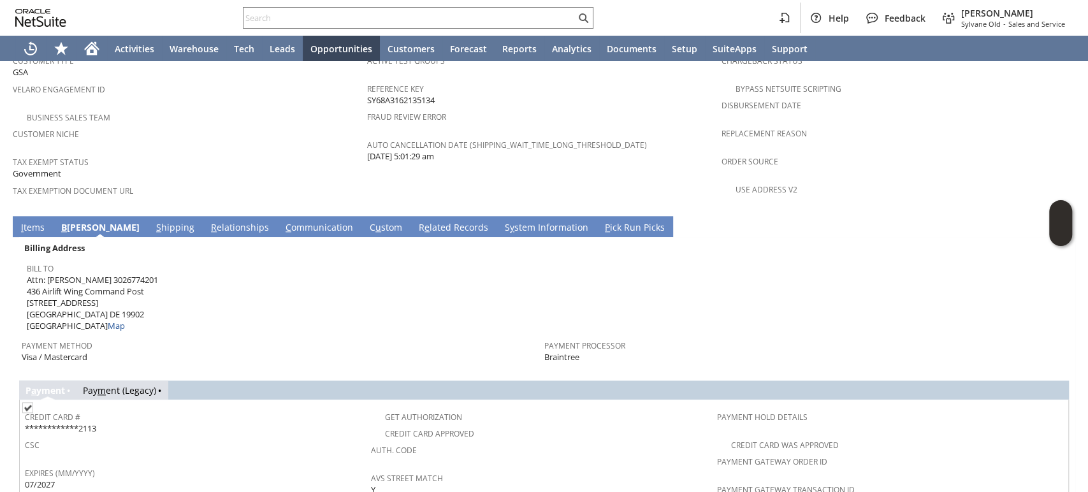
click at [153, 221] on link "S hipping" at bounding box center [175, 228] width 45 height 14
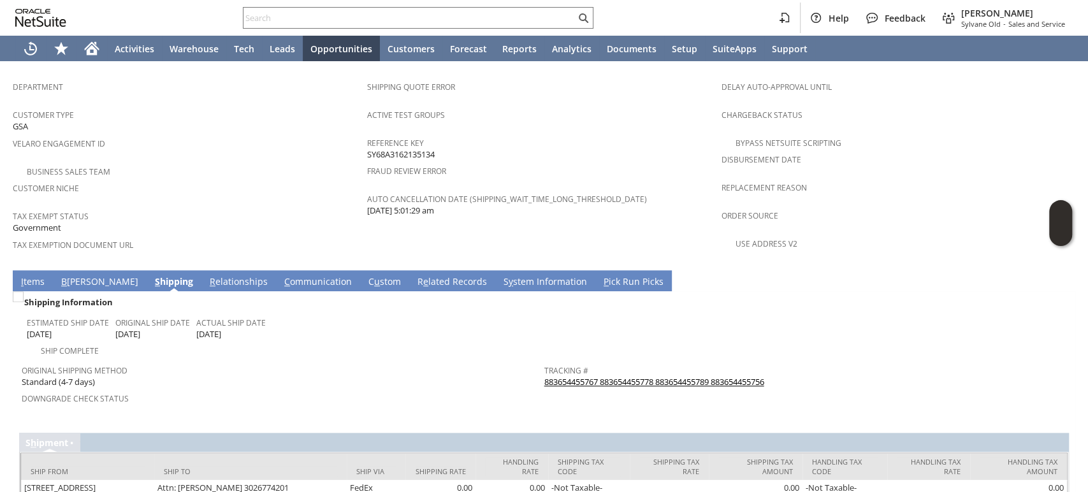
click at [25, 275] on link "I tems" at bounding box center [33, 282] width 30 height 14
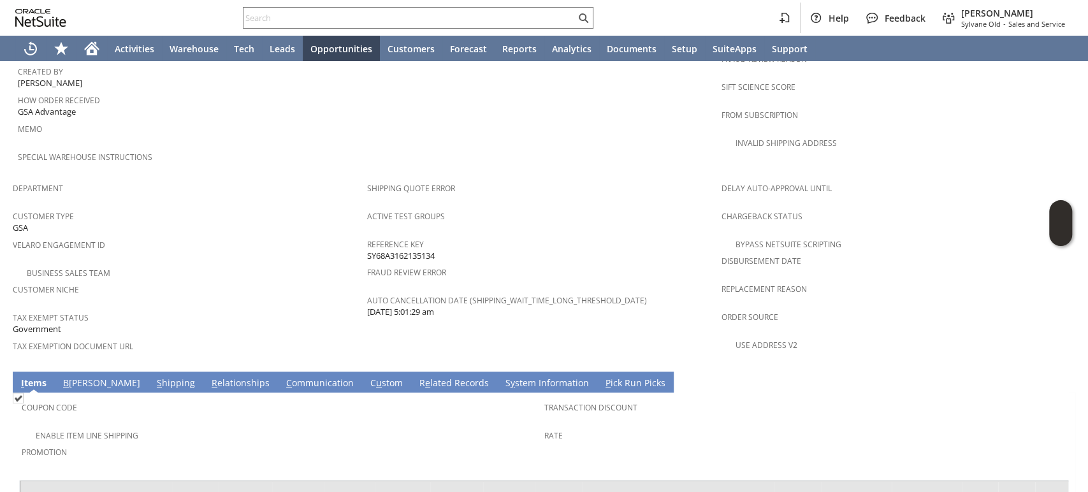
scroll to position [717, 0]
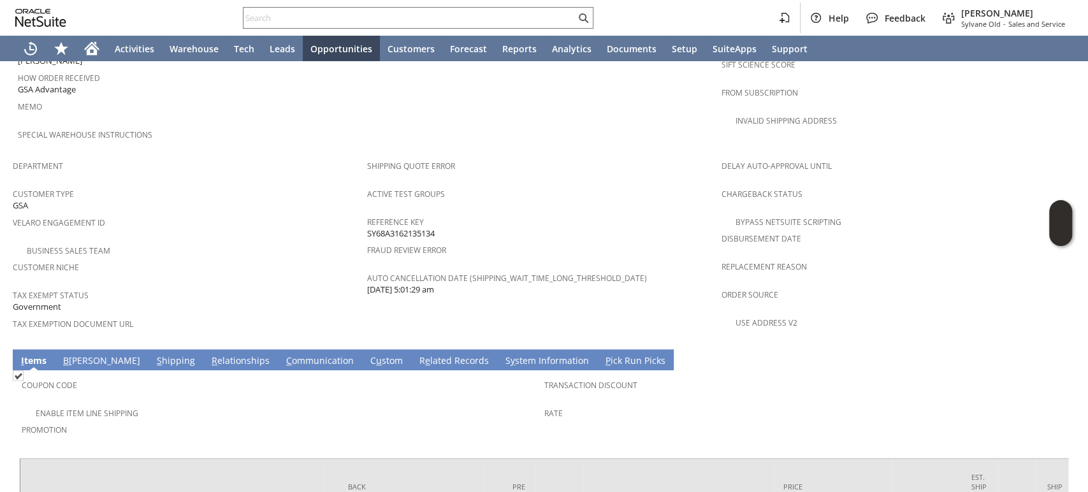
click at [154, 354] on link "S hipping" at bounding box center [176, 361] width 45 height 14
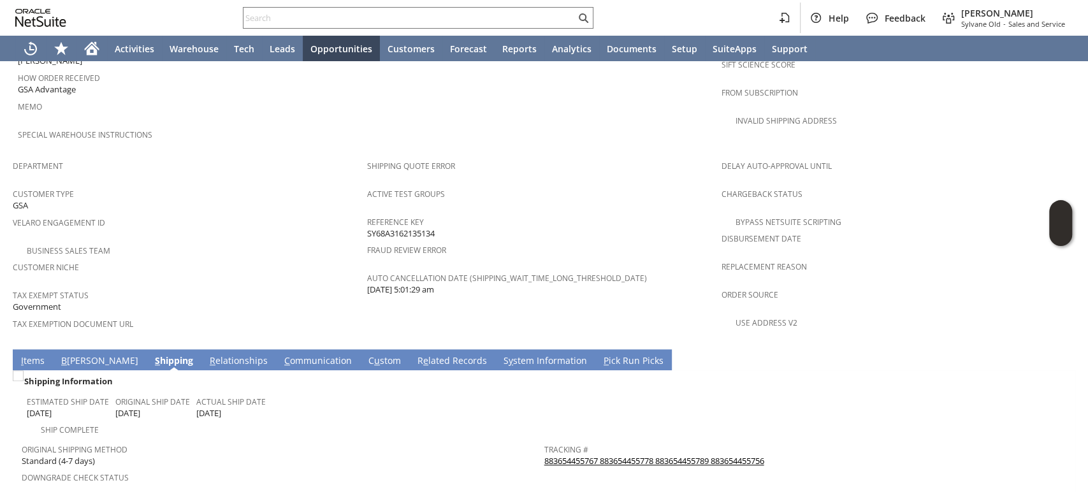
click at [22, 354] on span "I" at bounding box center [22, 360] width 3 height 12
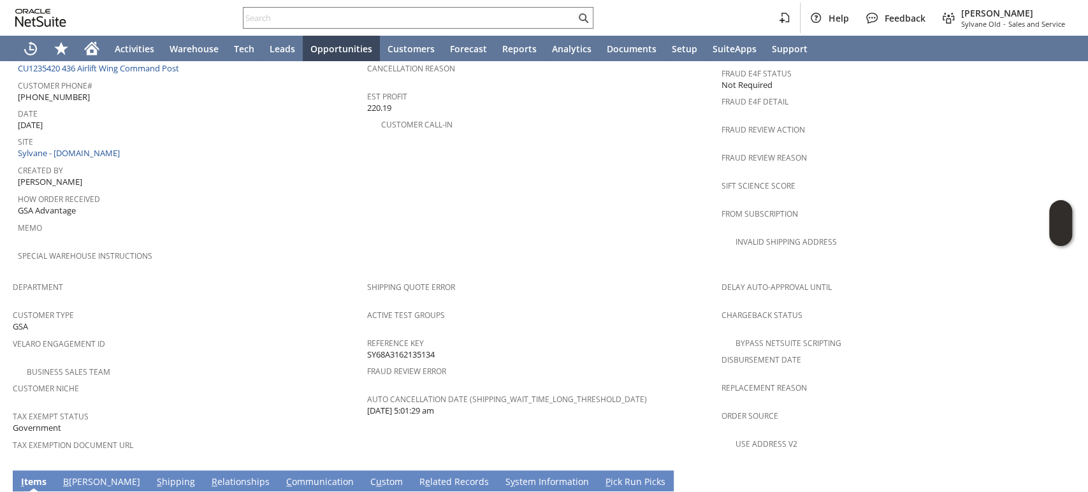
scroll to position [575, 0]
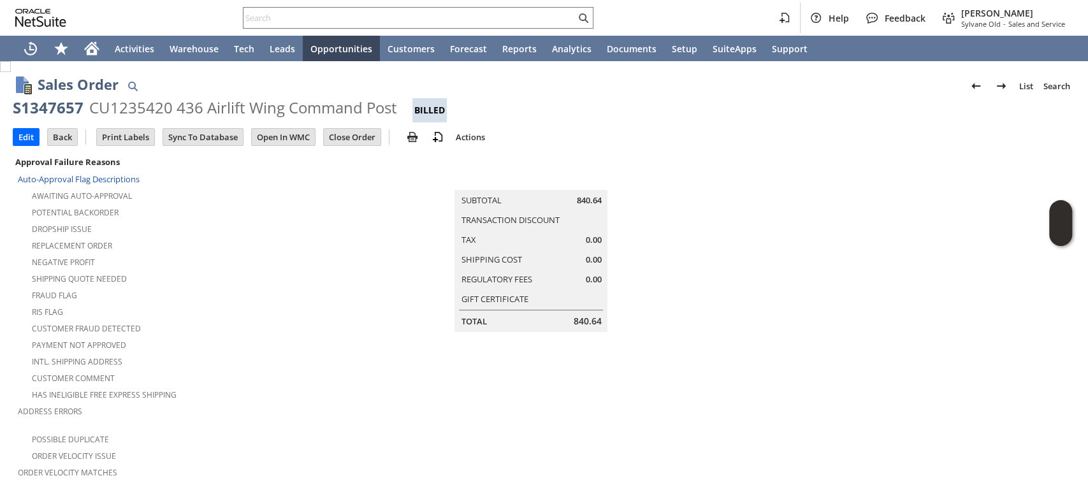
scroll to position [283, 0]
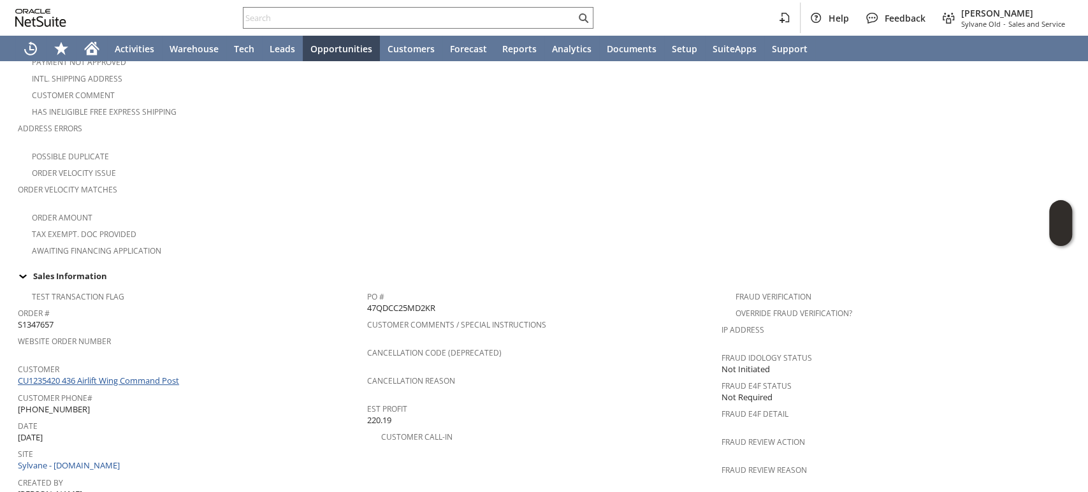
click at [128, 375] on link "CU1235420 436 Airlift Wing Command Post" at bounding box center [100, 380] width 164 height 11
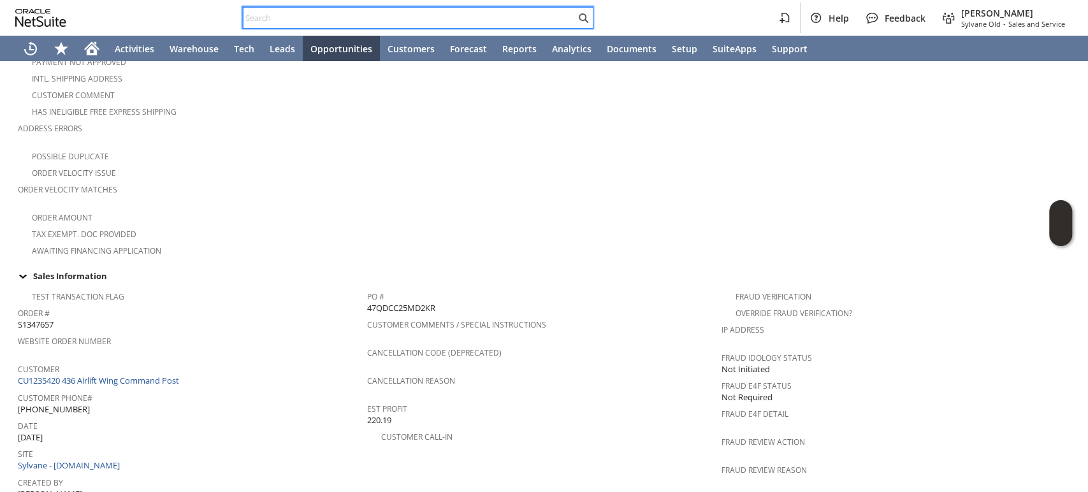
click at [342, 17] on input "text" at bounding box center [410, 17] width 332 height 15
paste input "47QDCC25MD2KR"
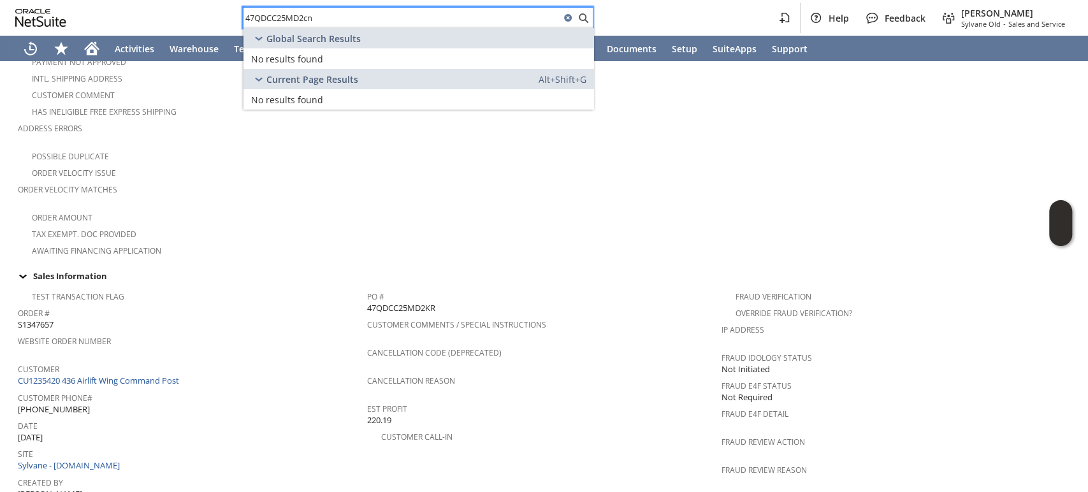
click at [322, 19] on input "47QDCC25MD2cn" at bounding box center [402, 17] width 317 height 15
click at [329, 19] on input "47QDCC25MD2cn" at bounding box center [402, 17] width 317 height 15
drag, startPoint x: 351, startPoint y: 10, endPoint x: 262, endPoint y: 15, distance: 89.4
click at [262, 15] on input "47QDCC25MD2cm" at bounding box center [402, 17] width 317 height 15
type input "47QDCC25MD2cm"
